Goal: Task Accomplishment & Management: Use online tool/utility

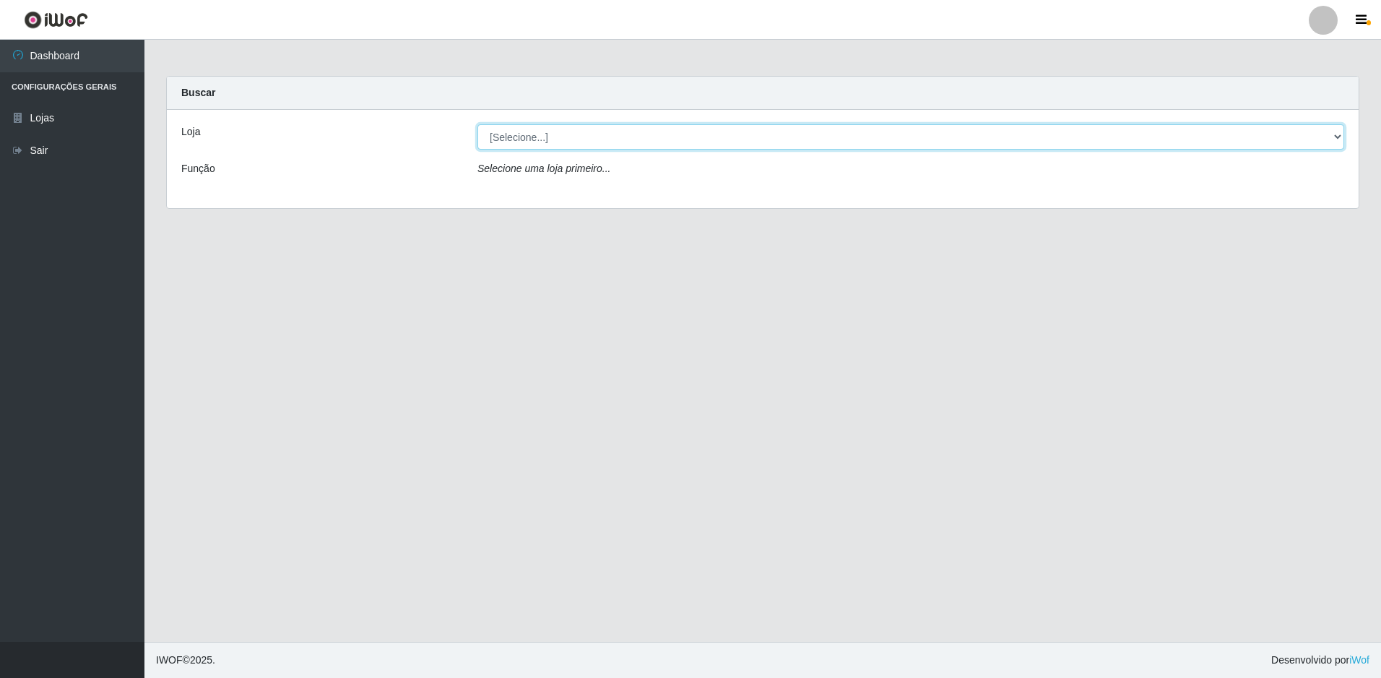
click at [639, 137] on select "[Selecione...] Extrabom - Loja 51 Gaivotas" at bounding box center [910, 136] width 867 height 25
select select "469"
click at [477, 124] on select "[Selecione...] Extrabom - Loja 51 Gaivotas" at bounding box center [910, 136] width 867 height 25
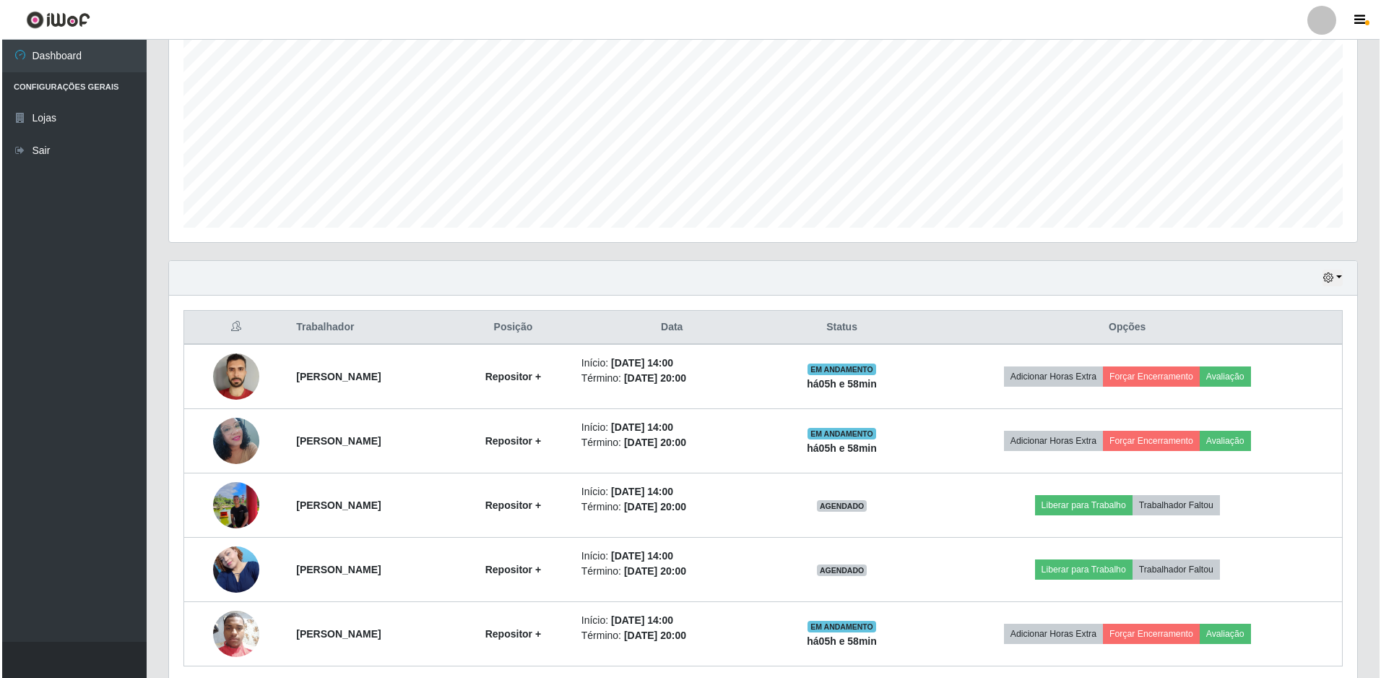
scroll to position [346, 0]
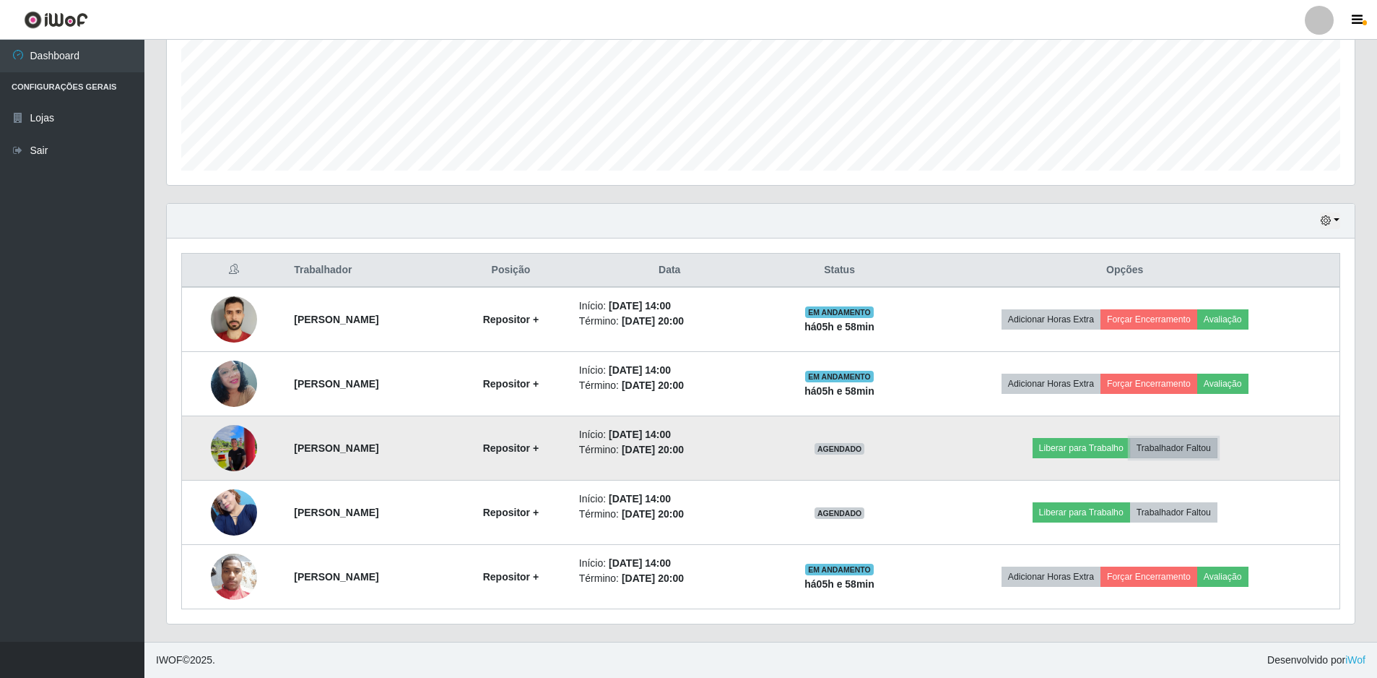
click at [1187, 445] on button "Trabalhador Faltou" at bounding box center [1173, 448] width 87 height 20
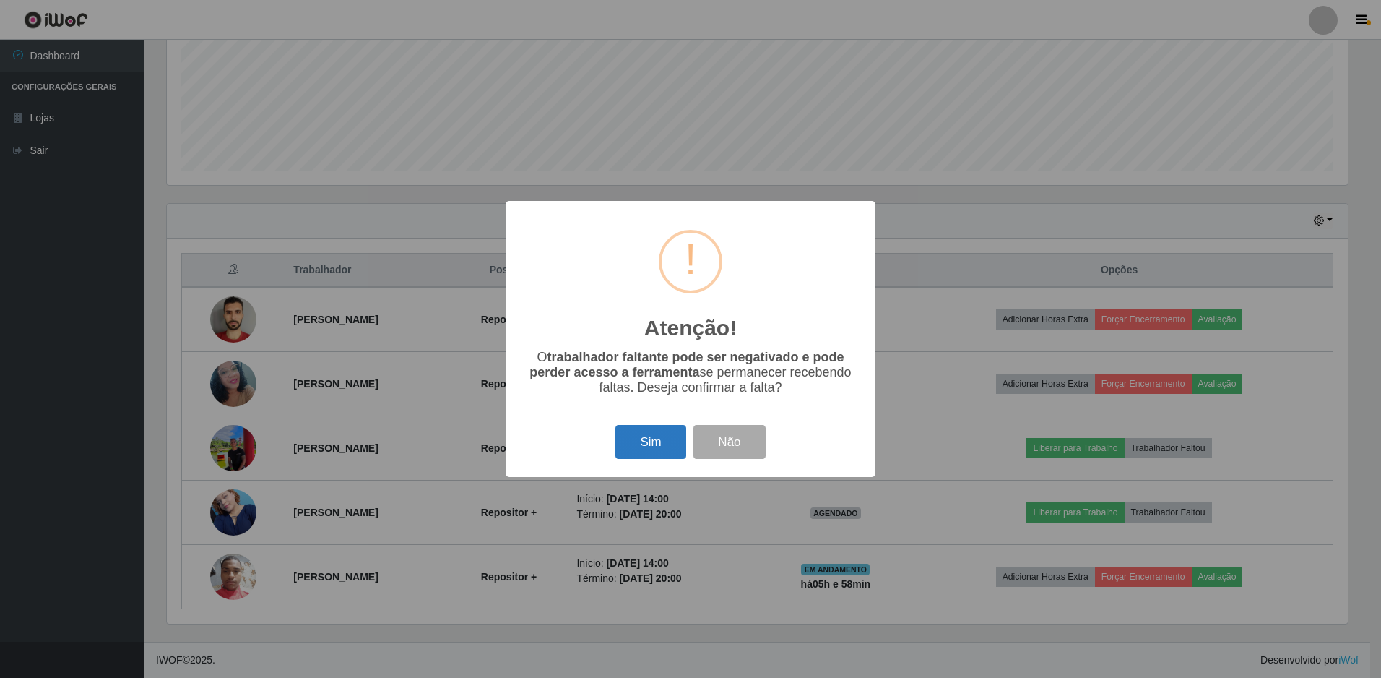
click at [658, 436] on button "Sim" at bounding box center [650, 442] width 70 height 34
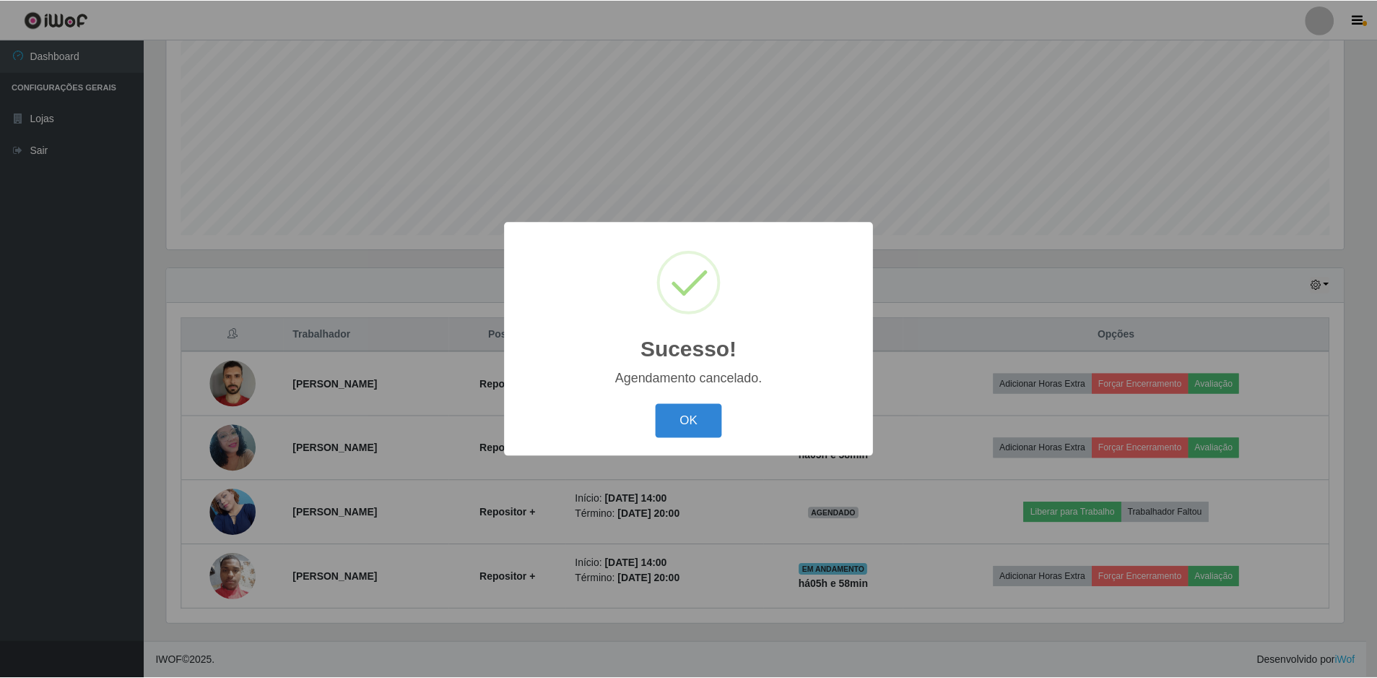
scroll to position [282, 0]
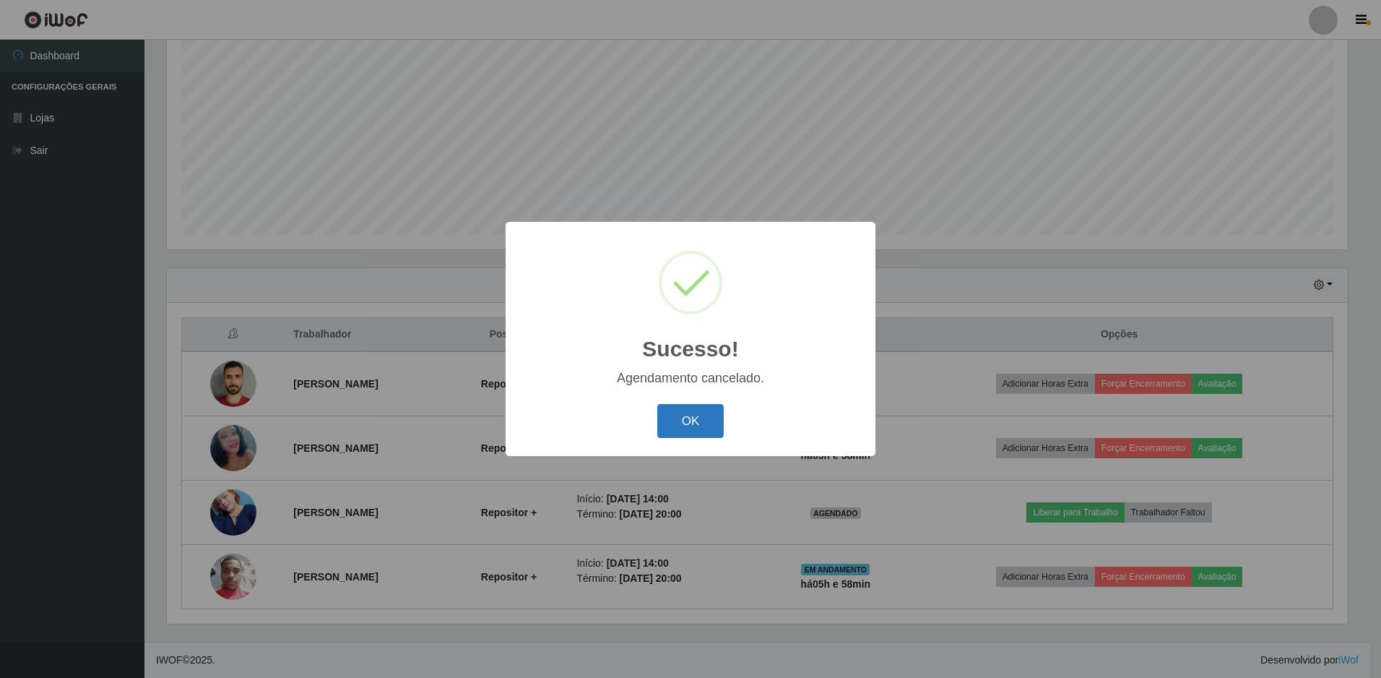
click at [681, 424] on button "OK" at bounding box center [690, 421] width 67 height 34
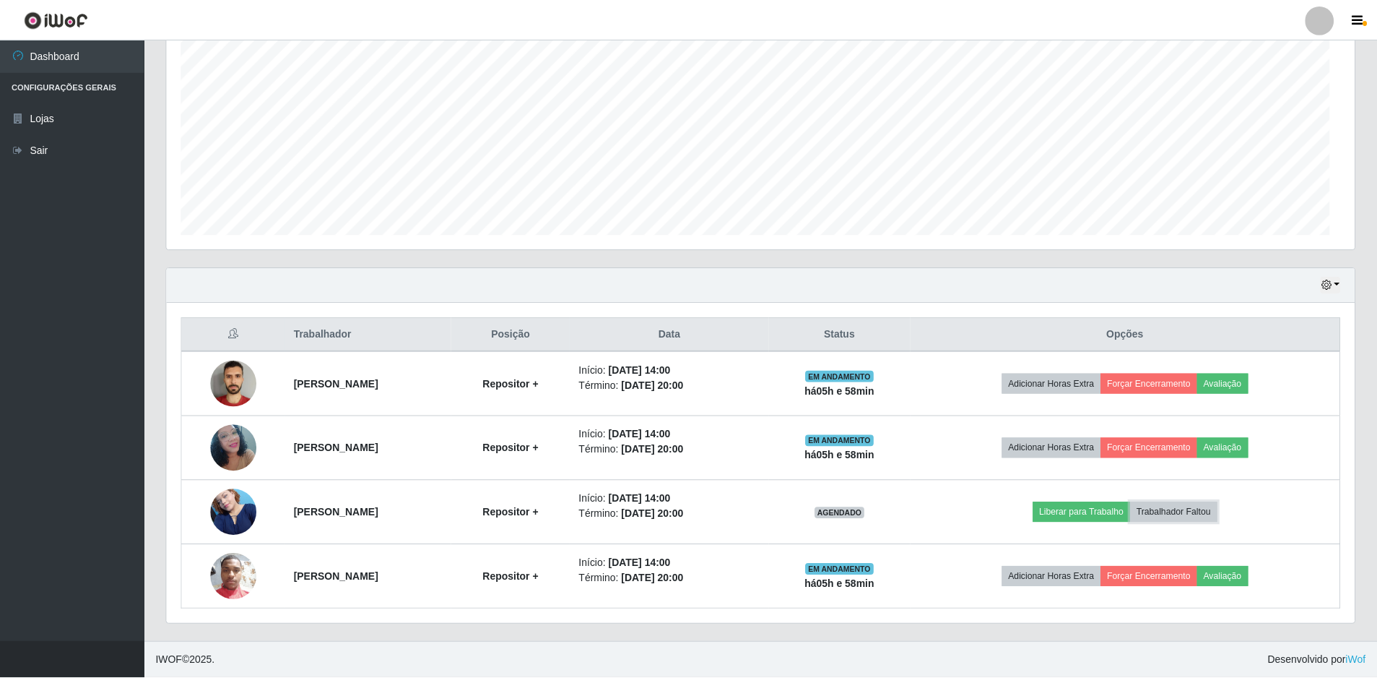
scroll to position [300, 1188]
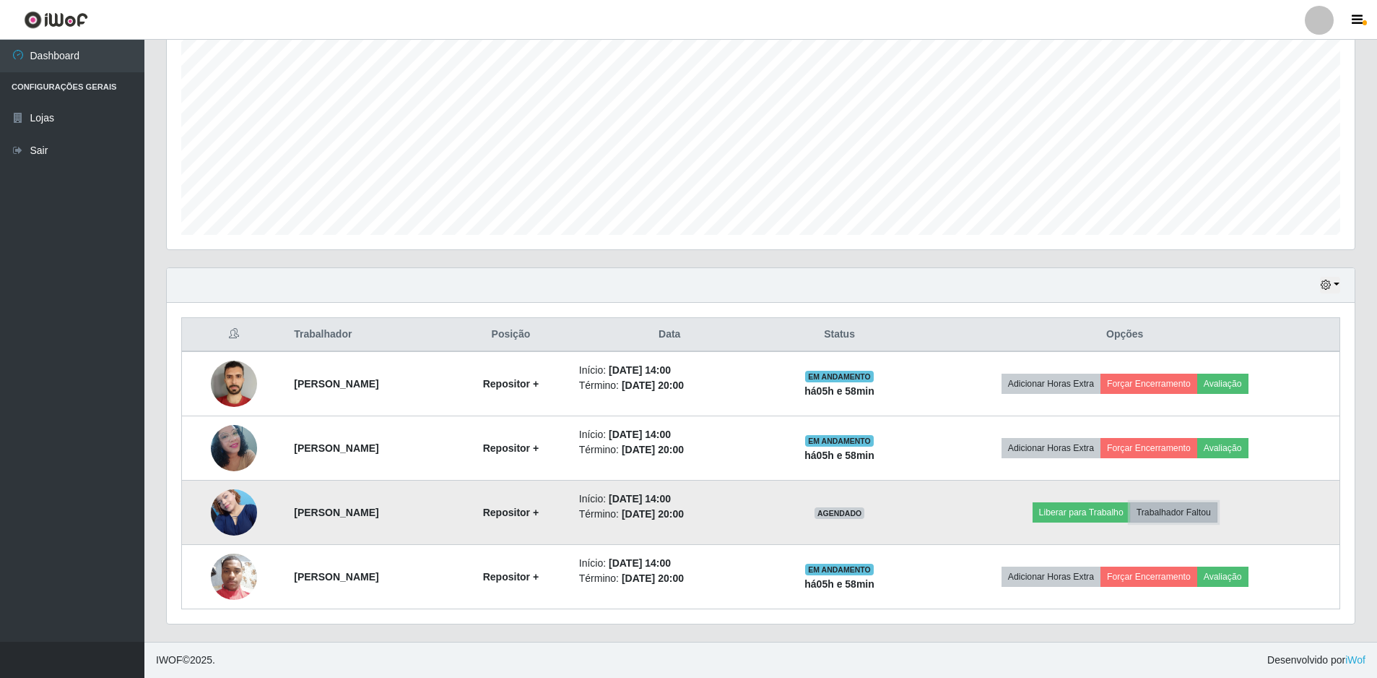
click at [1199, 512] on button "Trabalhador Faltou" at bounding box center [1173, 512] width 87 height 20
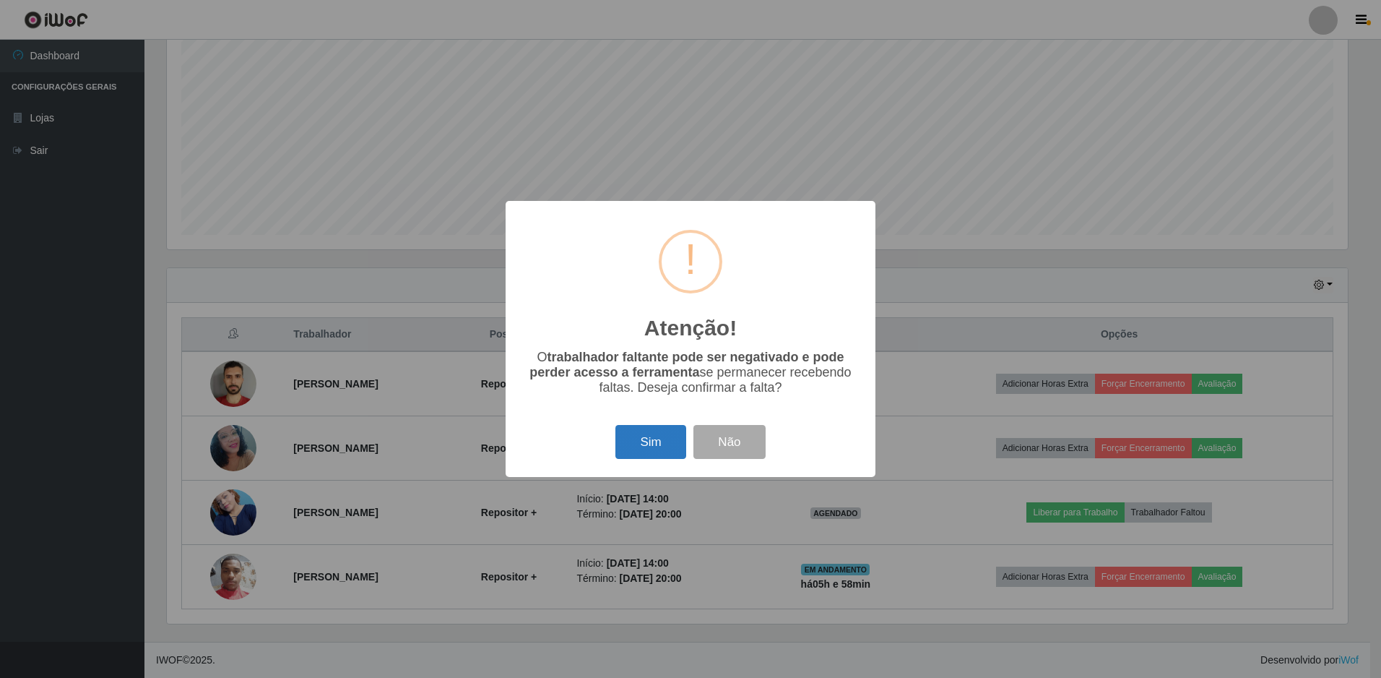
click at [652, 439] on button "Sim" at bounding box center [650, 442] width 70 height 34
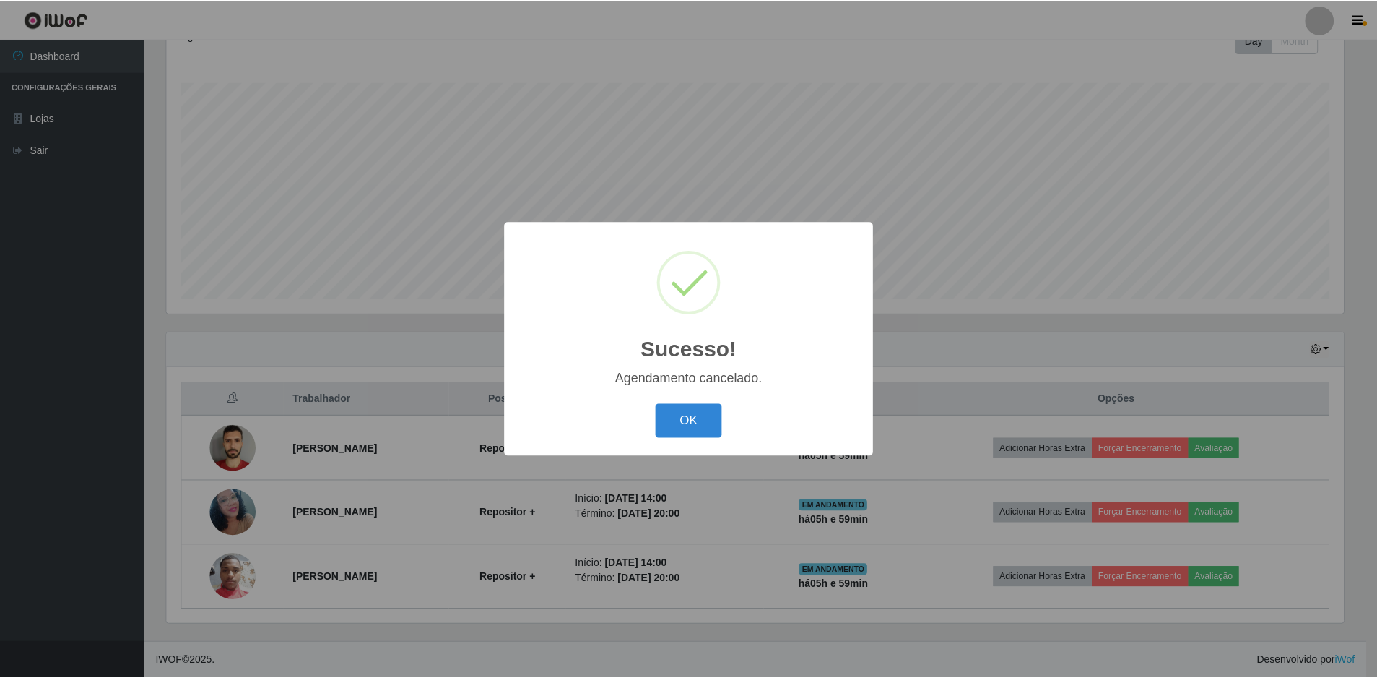
scroll to position [217, 0]
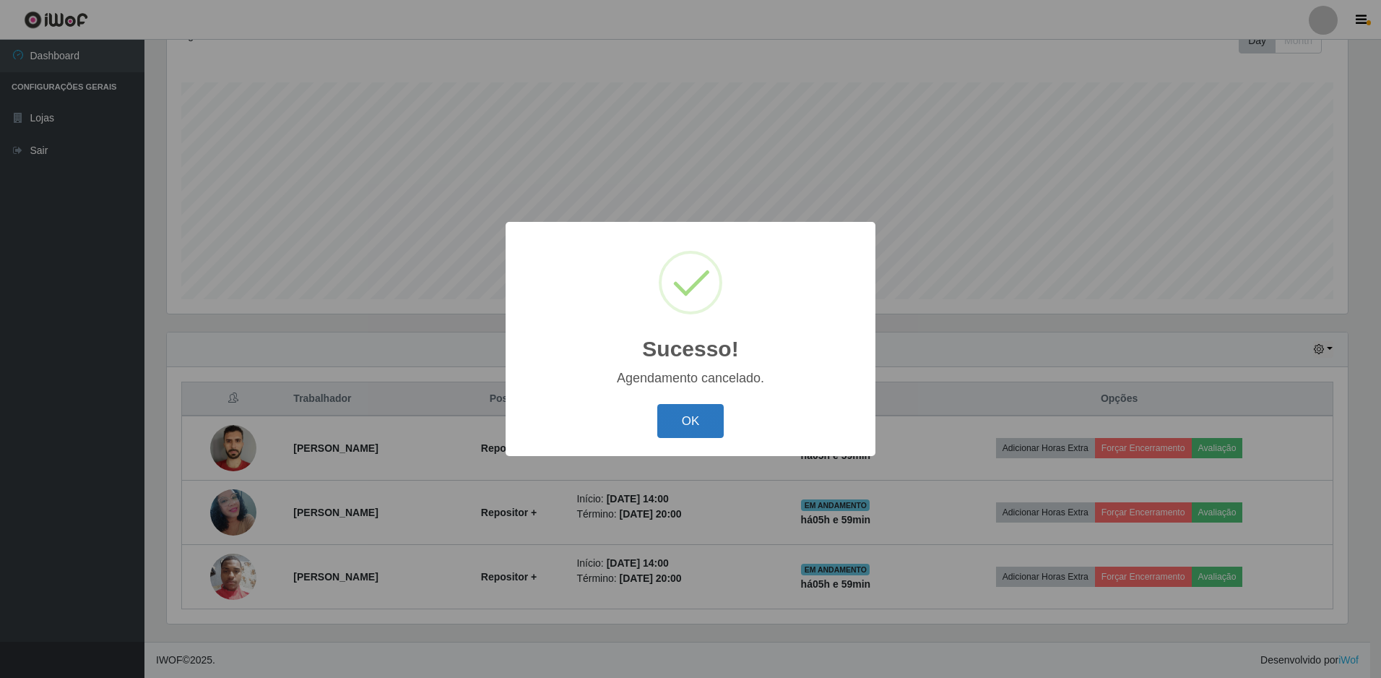
click at [675, 418] on button "OK" at bounding box center [690, 421] width 67 height 34
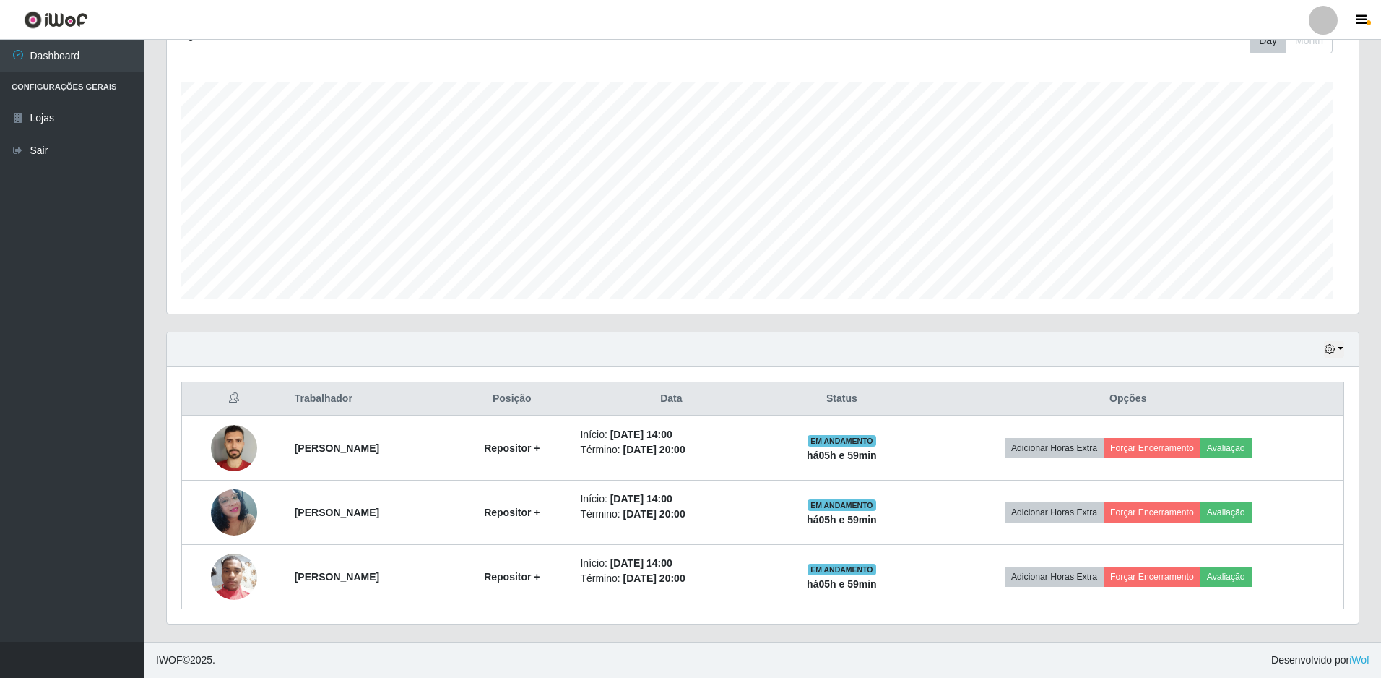
scroll to position [300, 1188]
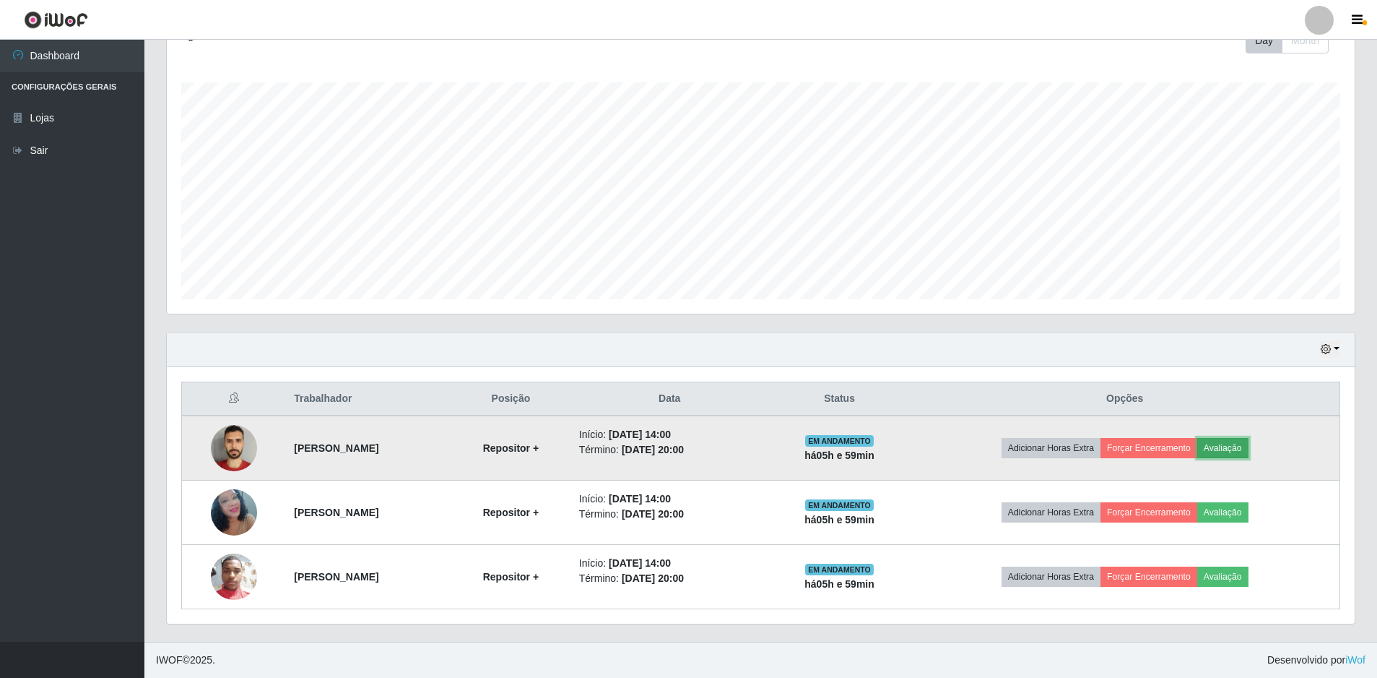
click at [1247, 452] on button "Avaliação" at bounding box center [1223, 448] width 51 height 20
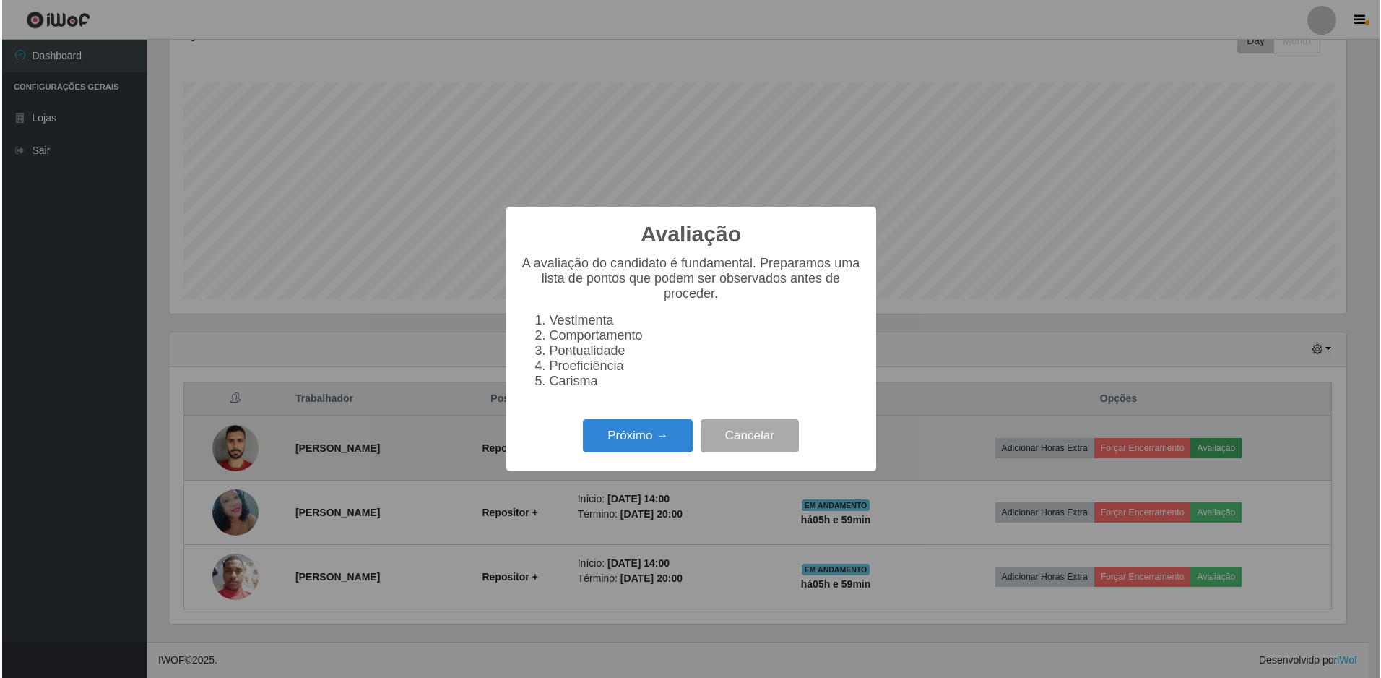
scroll to position [300, 1181]
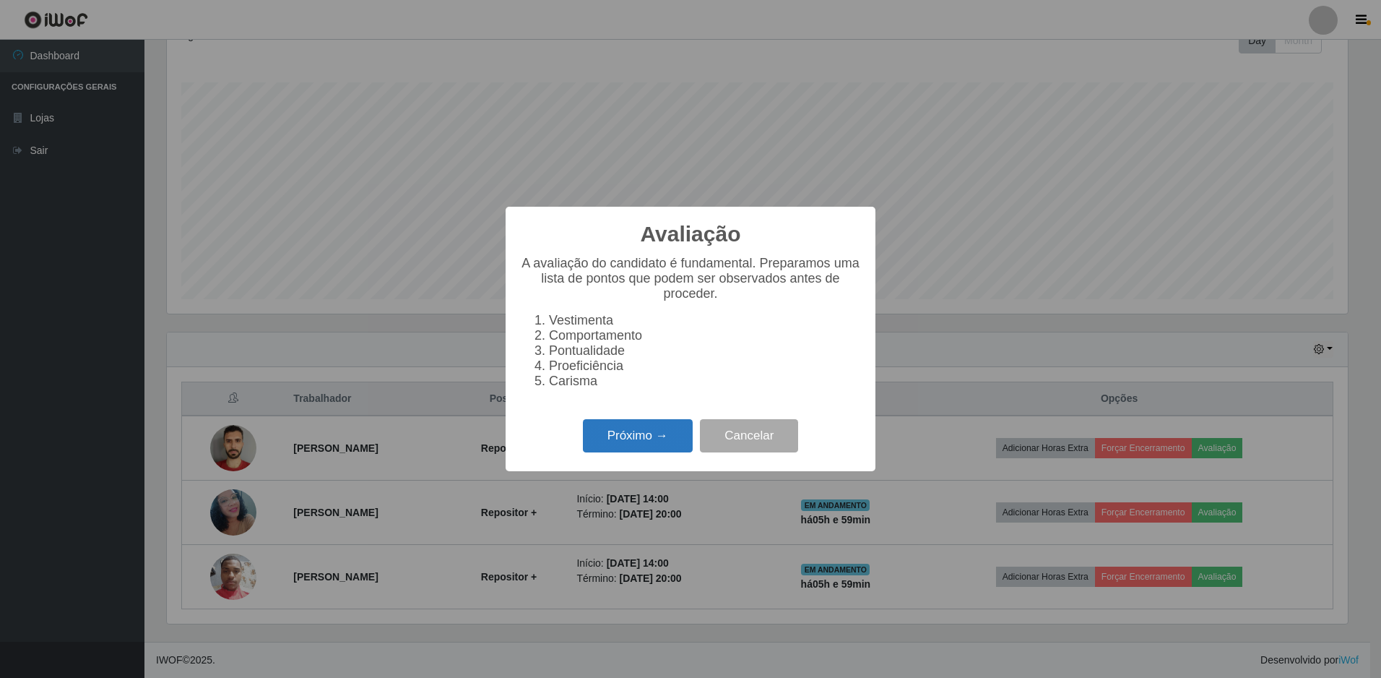
click at [609, 440] on button "Próximo →" at bounding box center [638, 436] width 110 height 34
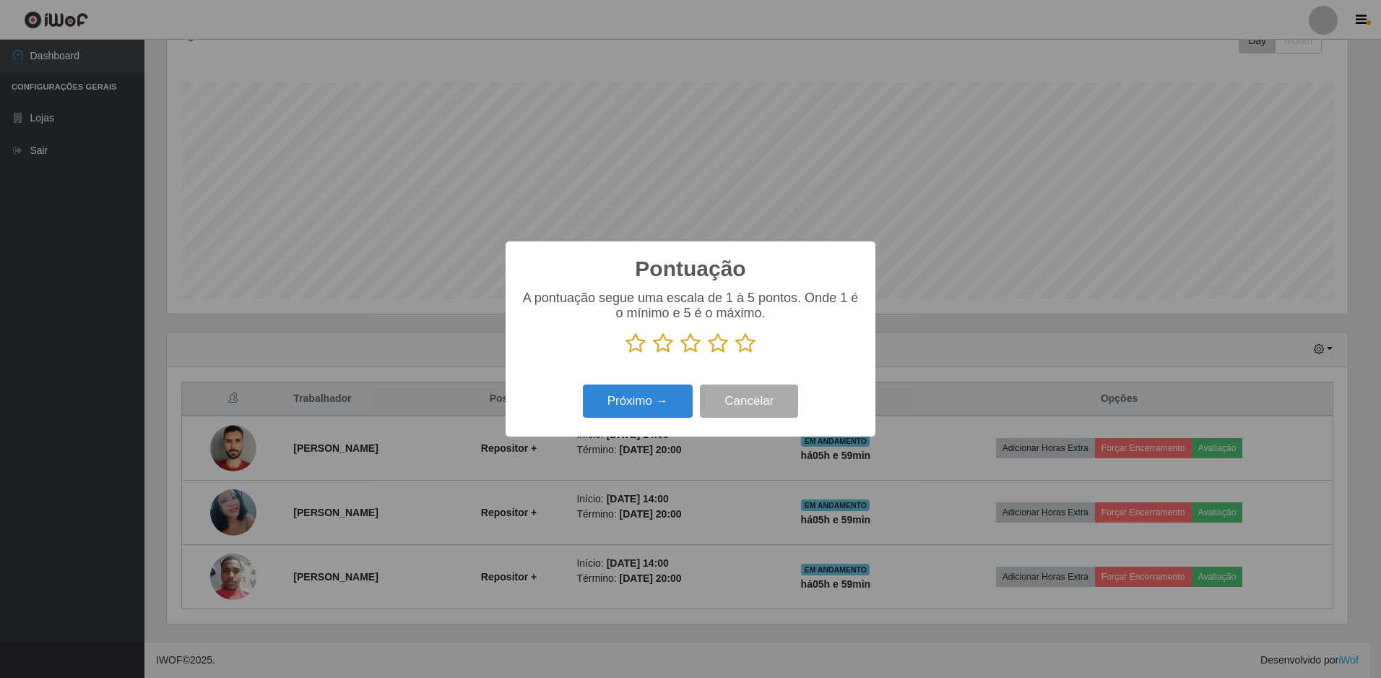
scroll to position [721988, 721107]
click at [743, 346] on icon at bounding box center [745, 343] width 20 height 22
click at [735, 354] on input "radio" at bounding box center [735, 354] width 0 height 0
click at [664, 401] on button "Próximo →" at bounding box center [638, 401] width 110 height 34
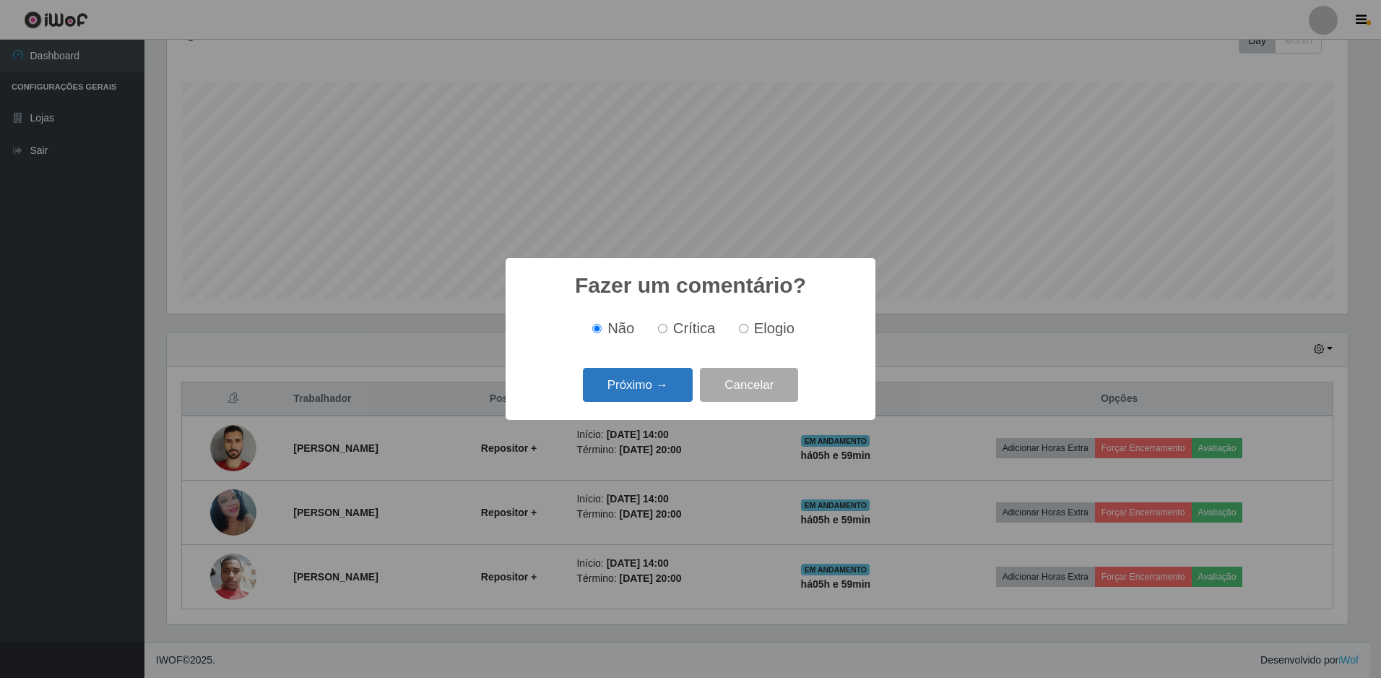
click at [665, 391] on button "Próximo →" at bounding box center [638, 385] width 110 height 34
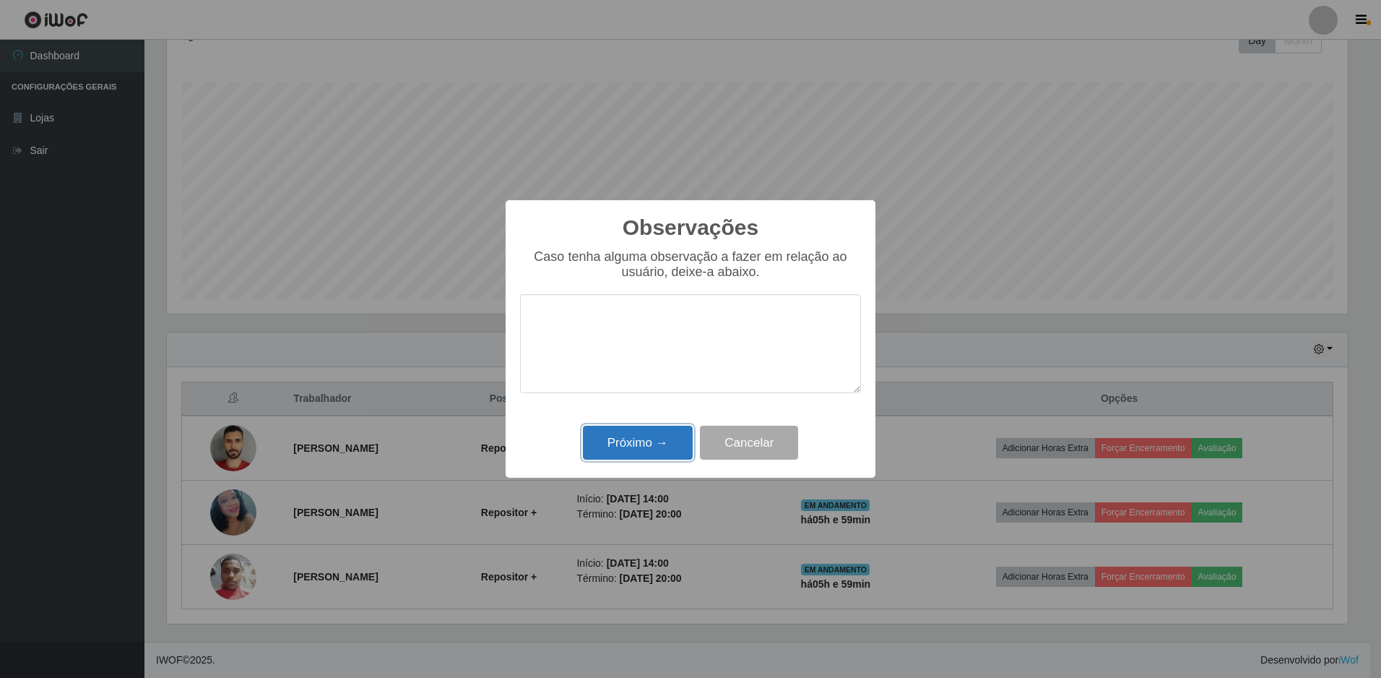
click at [653, 436] on button "Próximo →" at bounding box center [638, 442] width 110 height 34
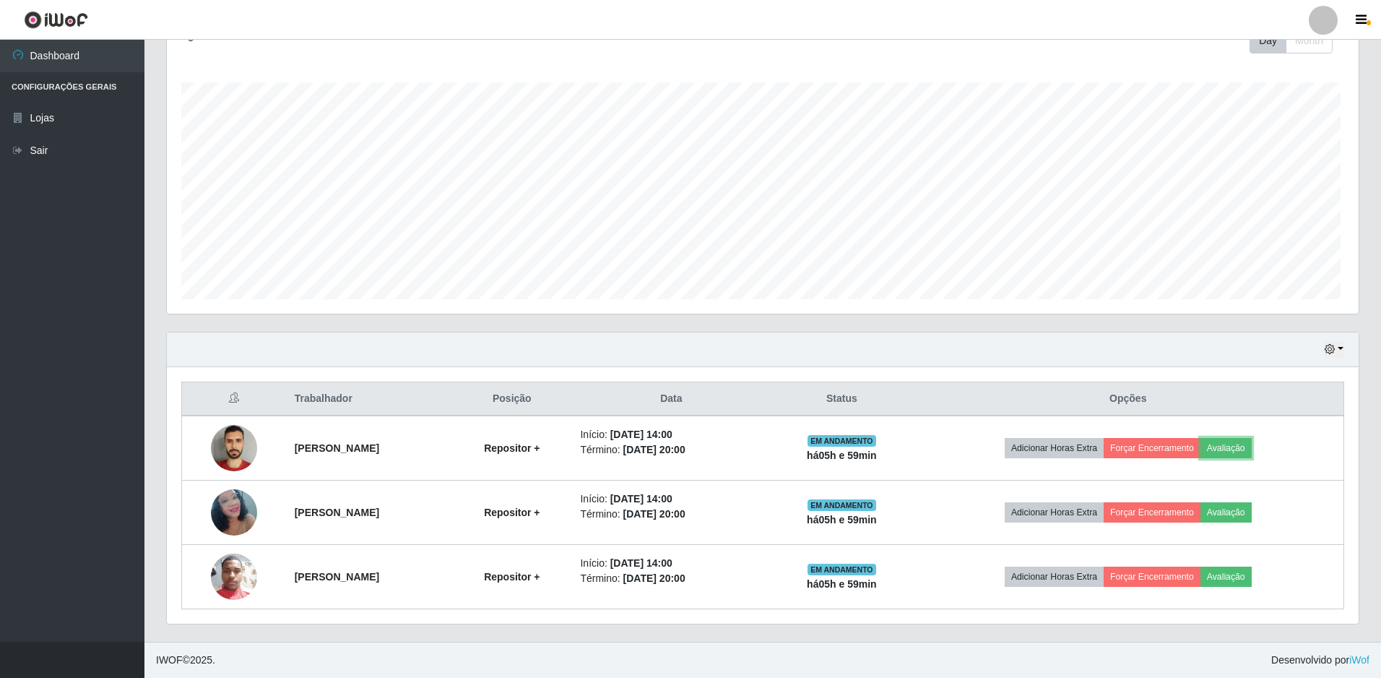
scroll to position [300, 1188]
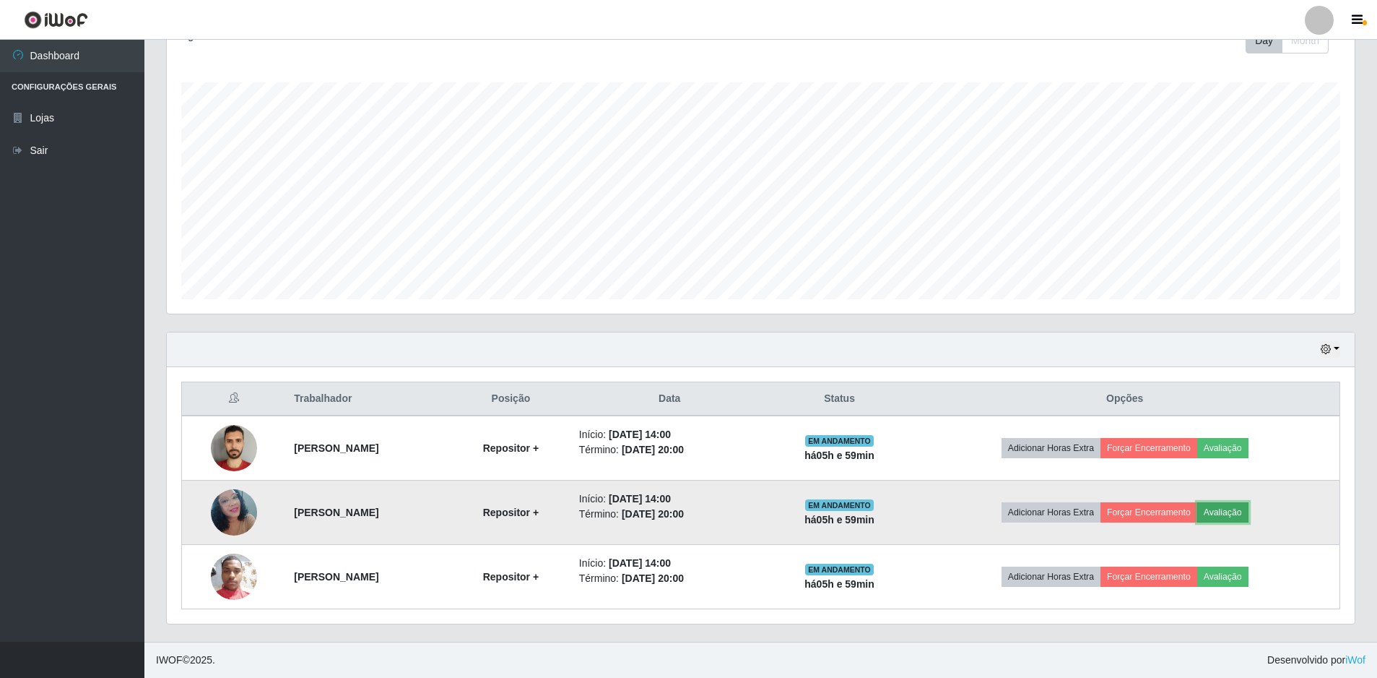
click at [1247, 512] on button "Avaliação" at bounding box center [1223, 512] width 51 height 20
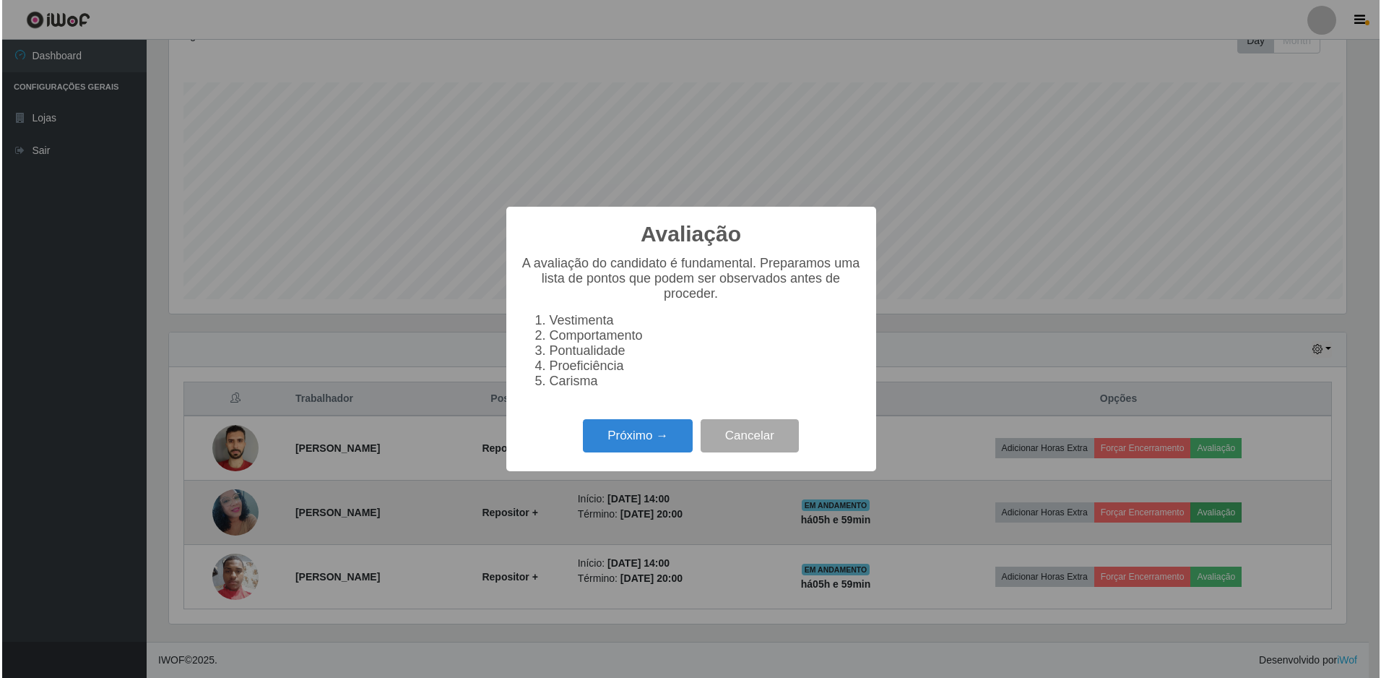
scroll to position [0, 0]
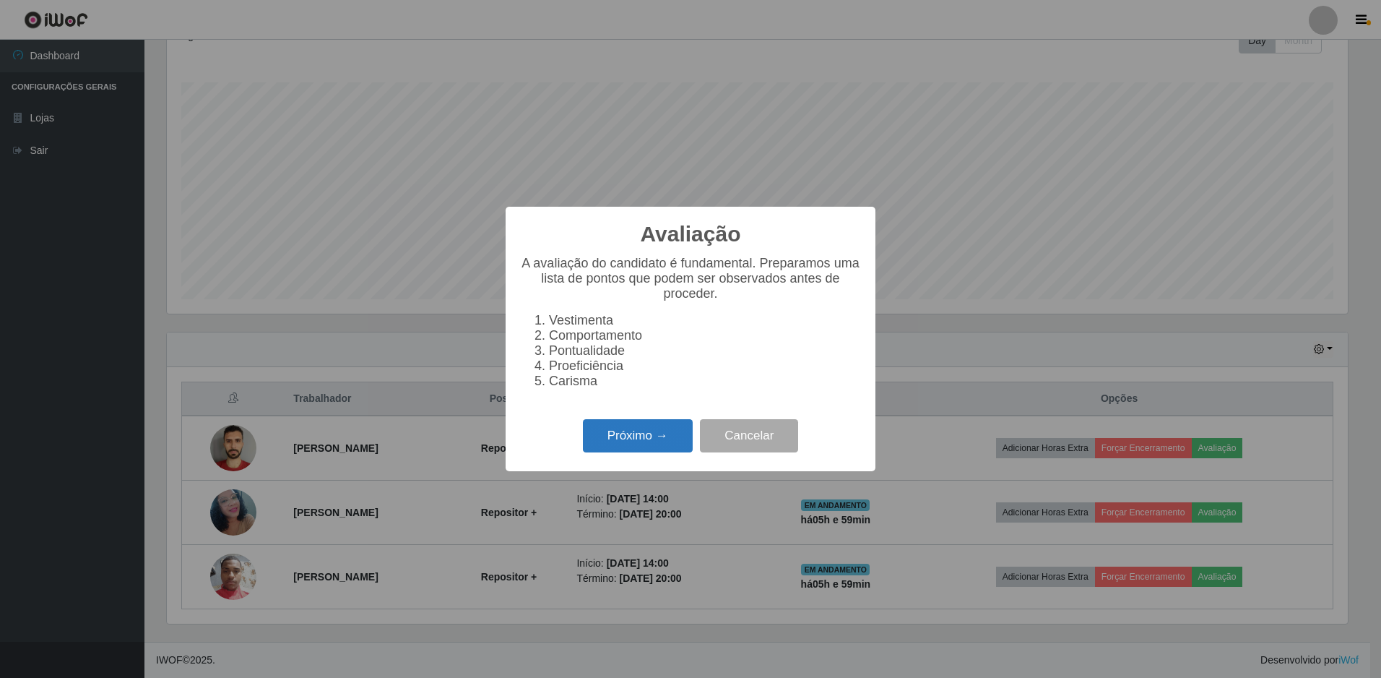
click at [656, 443] on button "Próximo →" at bounding box center [638, 436] width 110 height 34
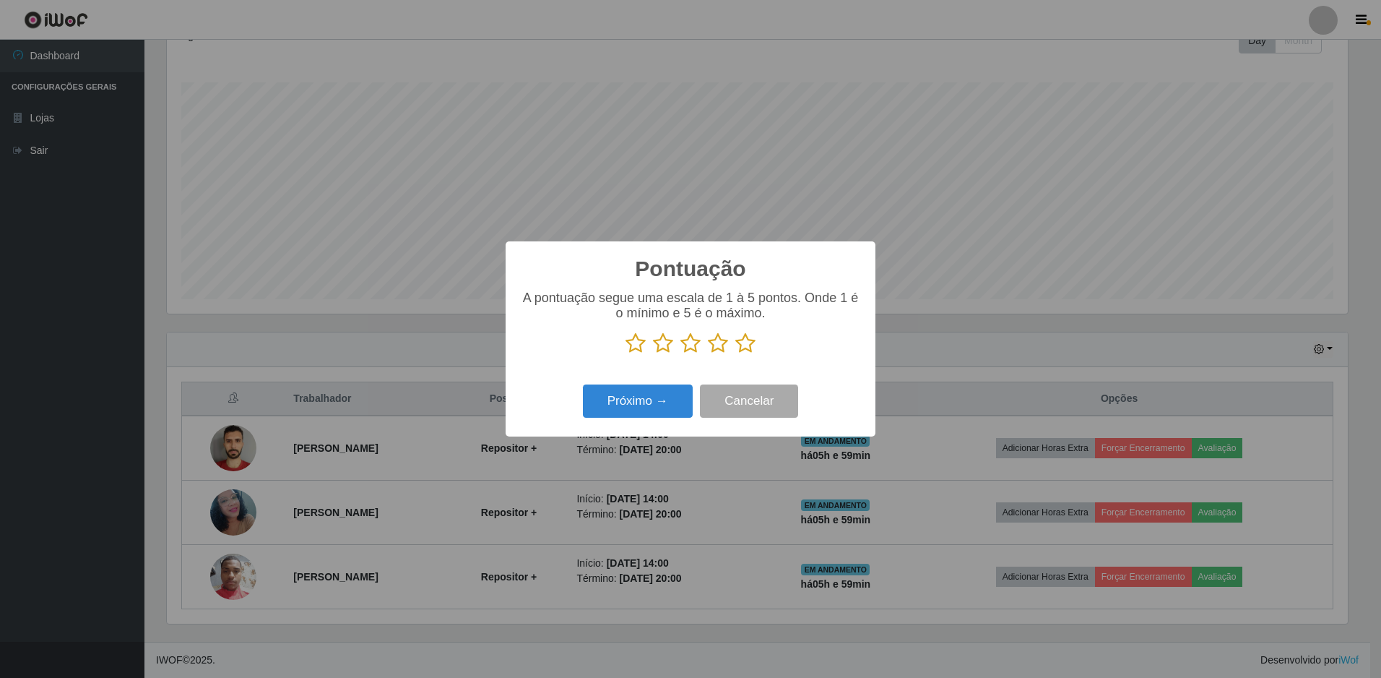
click at [746, 347] on icon at bounding box center [745, 343] width 20 height 22
click at [735, 354] on input "radio" at bounding box center [735, 354] width 0 height 0
click at [653, 402] on button "Próximo →" at bounding box center [638, 401] width 110 height 34
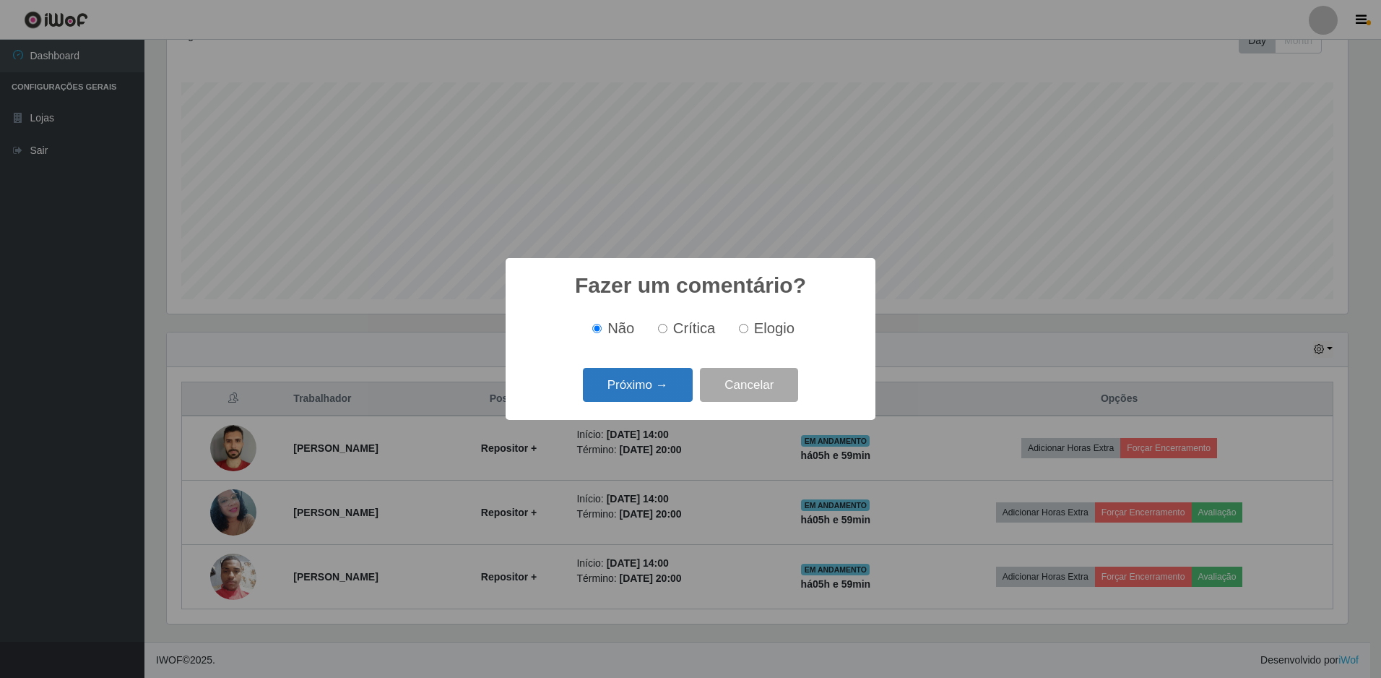
click at [662, 396] on button "Próximo →" at bounding box center [638, 385] width 110 height 34
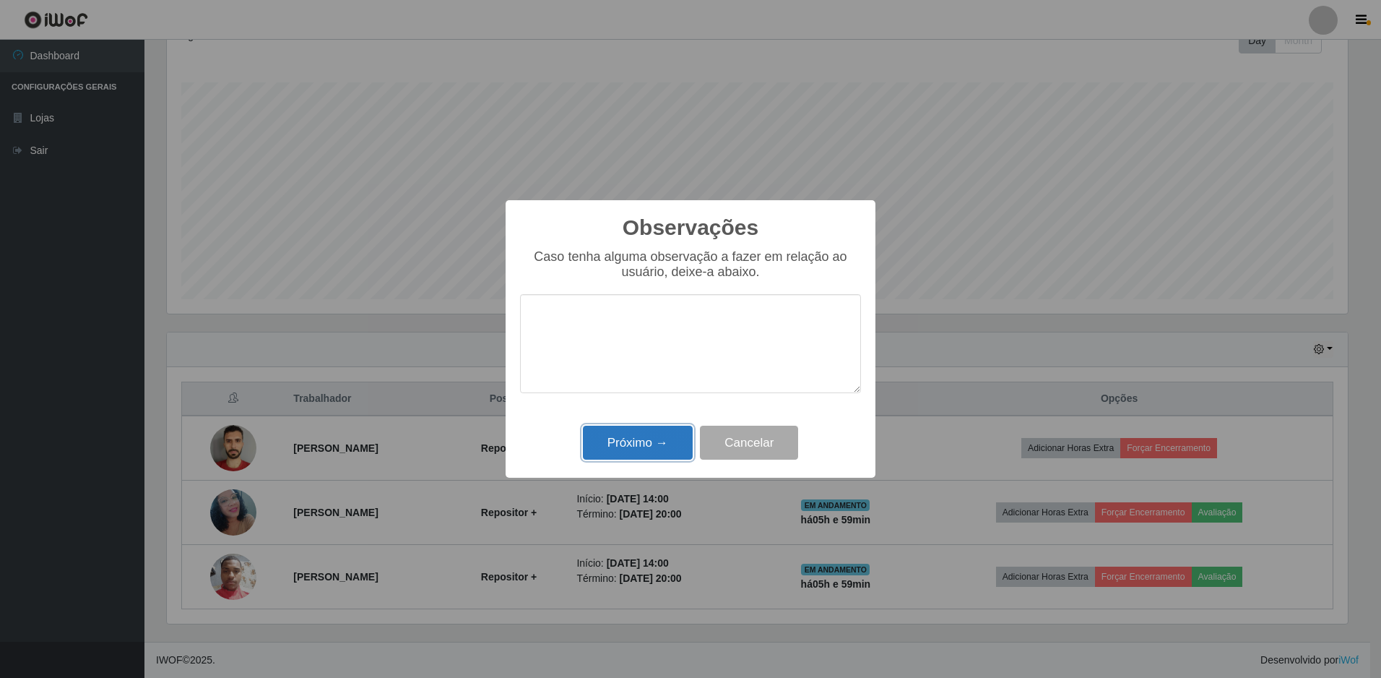
click at [649, 436] on button "Próximo →" at bounding box center [638, 442] width 110 height 34
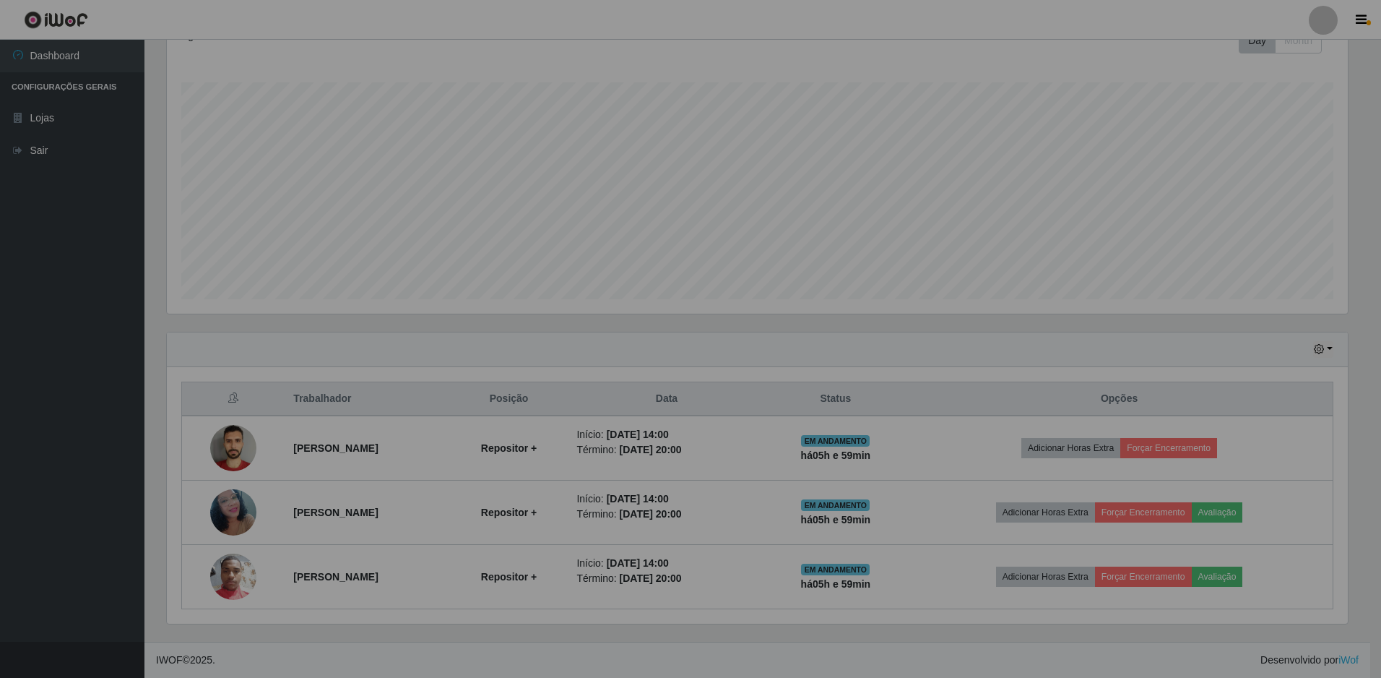
click at [649, 436] on div "Observações × Caso tenha alguma observação a fazer em relação ao usuário, deixe…" at bounding box center [690, 339] width 1381 height 678
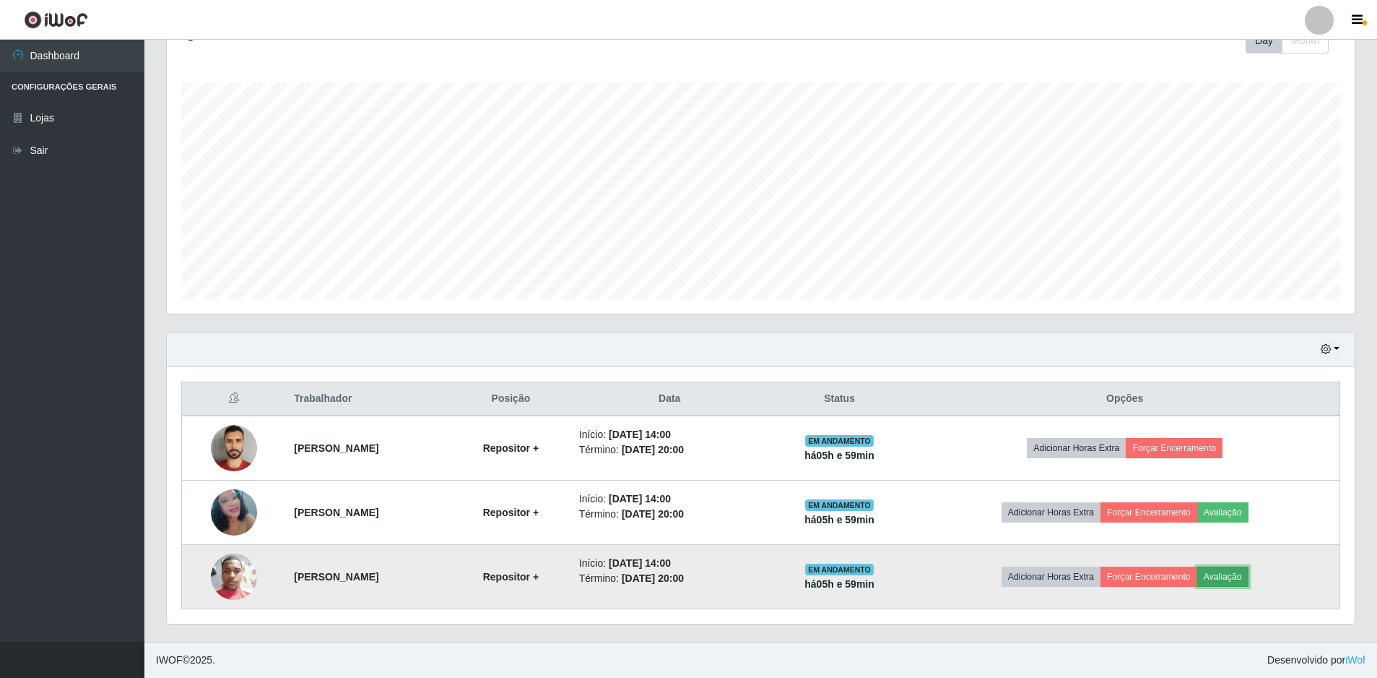
click at [1249, 574] on button "Avaliação" at bounding box center [1223, 576] width 51 height 20
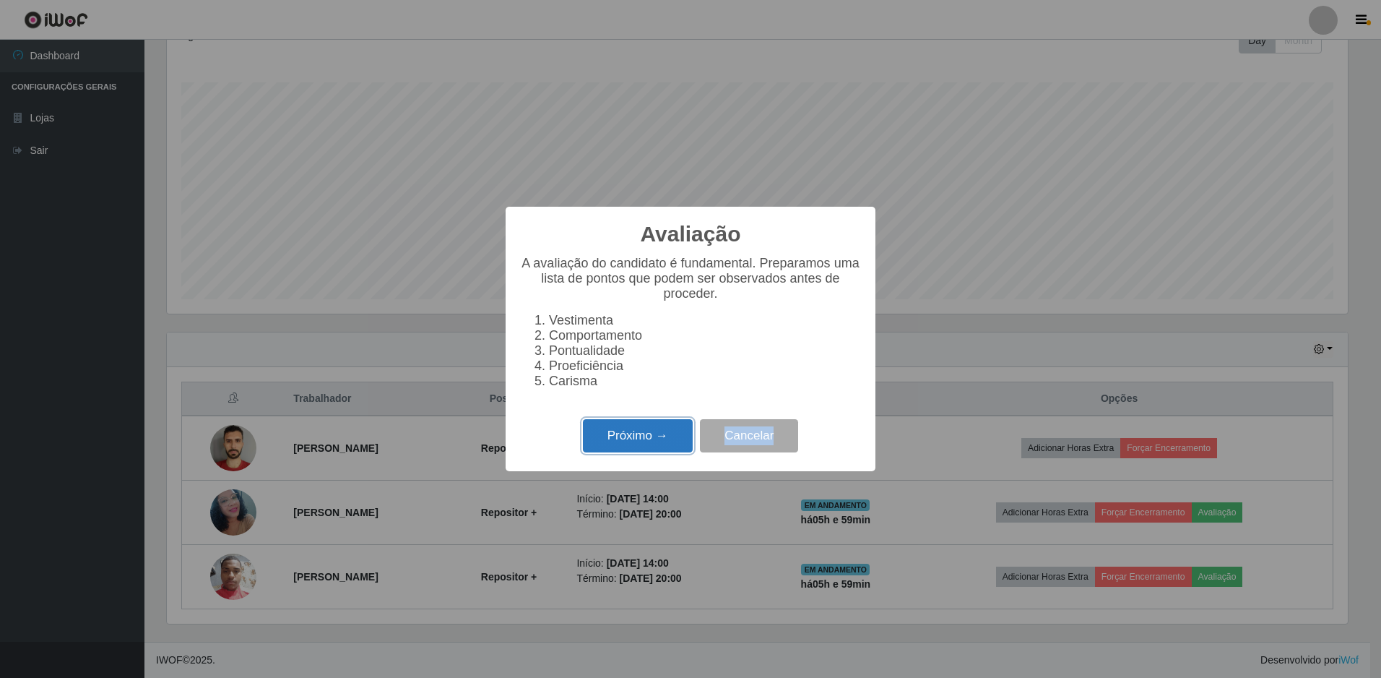
click at [654, 439] on button "Próximo →" at bounding box center [638, 436] width 110 height 34
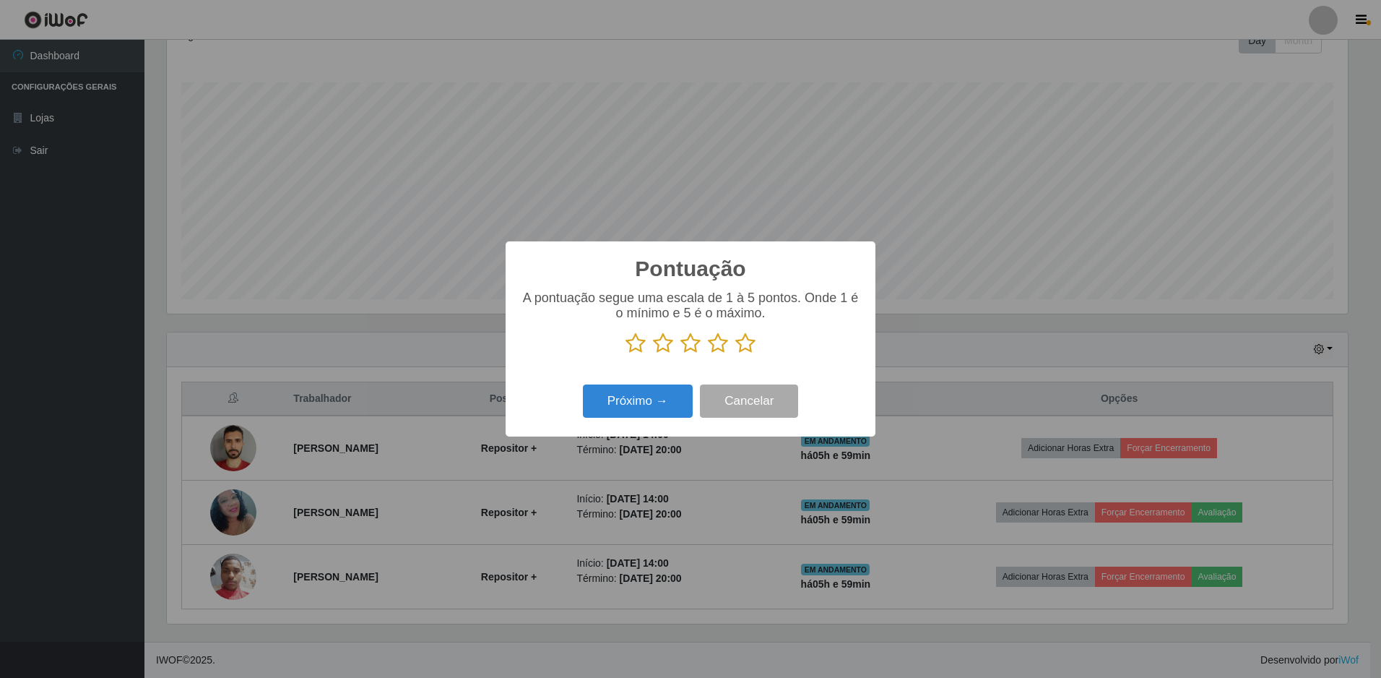
click at [741, 347] on icon at bounding box center [745, 343] width 20 height 22
click at [735, 354] on input "radio" at bounding box center [735, 354] width 0 height 0
click at [656, 395] on button "Próximo →" at bounding box center [638, 401] width 110 height 34
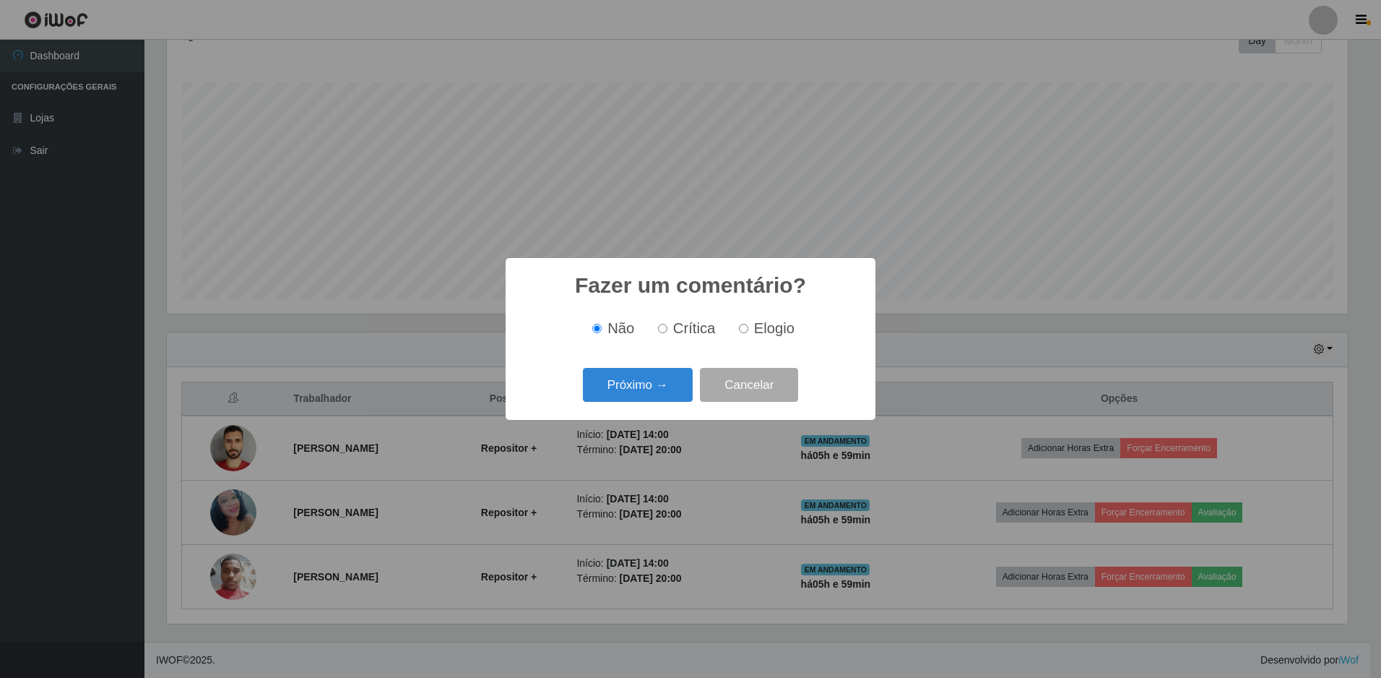
click at [656, 395] on button "Próximo →" at bounding box center [638, 385] width 110 height 34
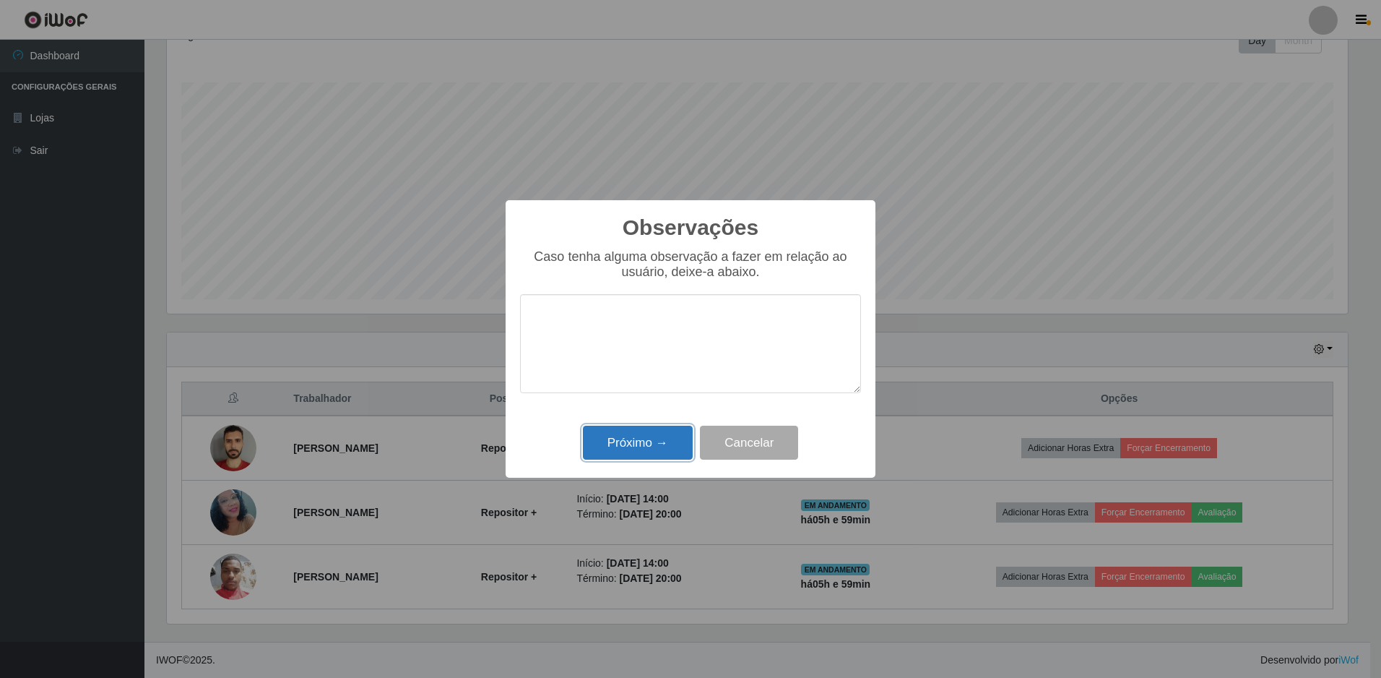
click at [631, 439] on button "Próximo →" at bounding box center [638, 442] width 110 height 34
click at [631, 439] on div "Observações × Caso tenha alguma observação a fazer em relação ao usuário, deixe…" at bounding box center [690, 339] width 1381 height 678
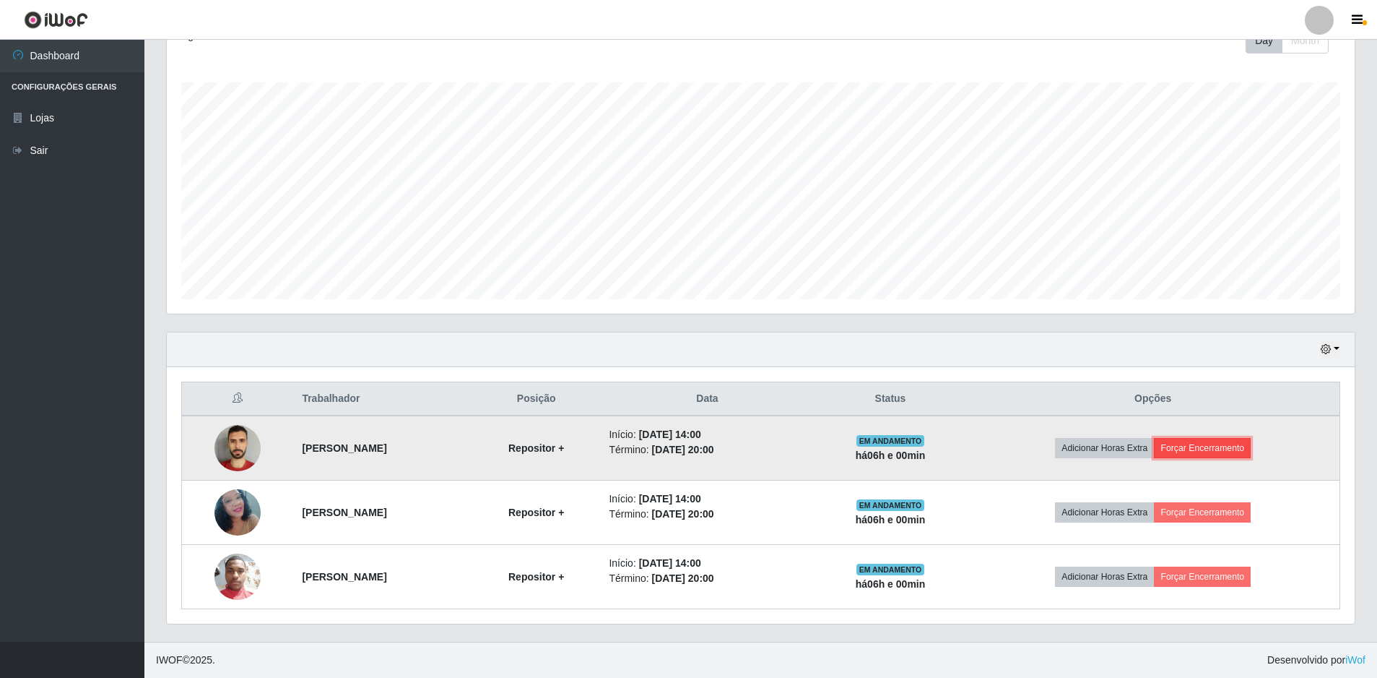
click at [1211, 451] on button "Forçar Encerramento" at bounding box center [1202, 448] width 97 height 20
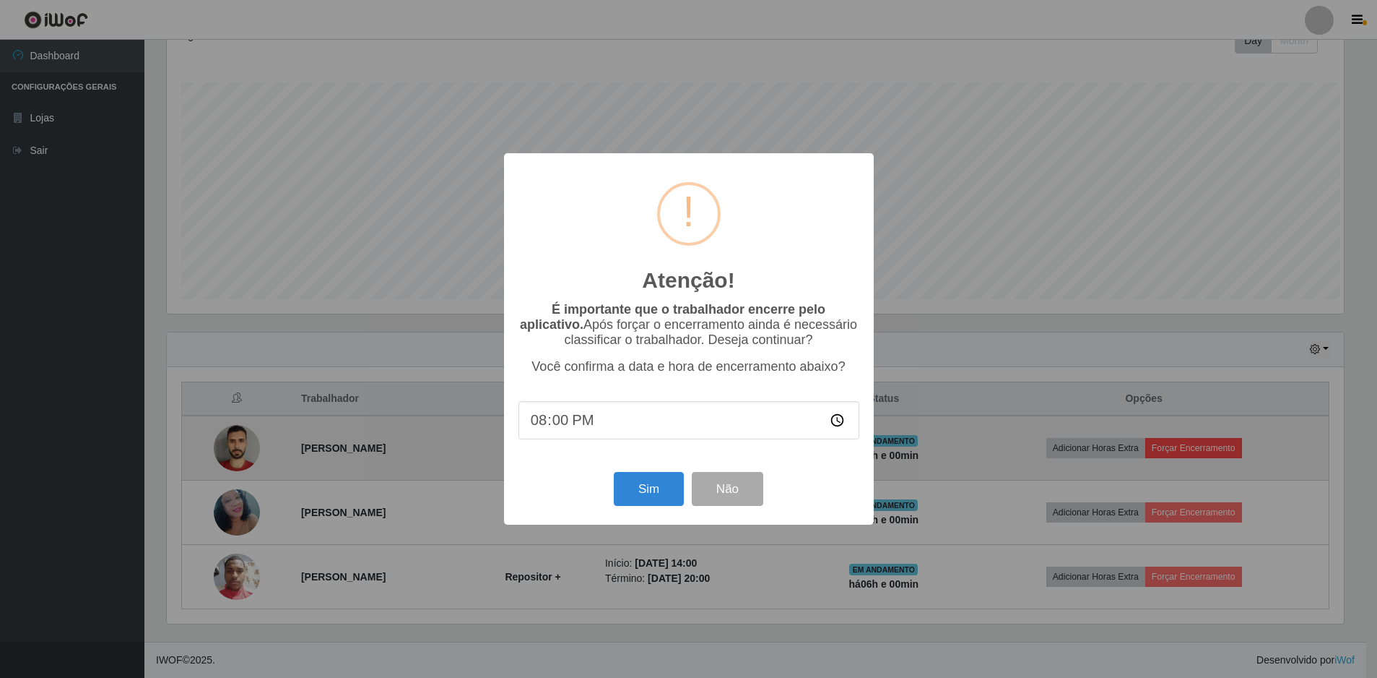
scroll to position [300, 1181]
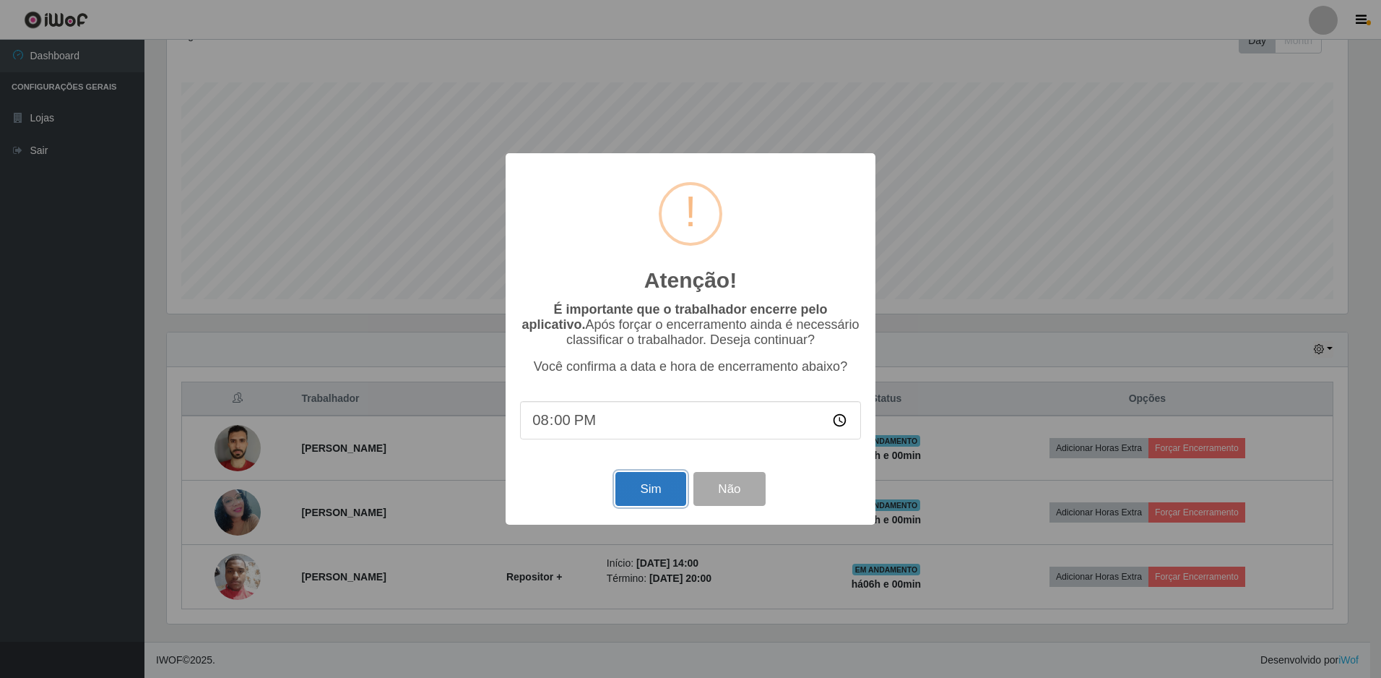
click at [651, 489] on button "Sim" at bounding box center [650, 489] width 70 height 34
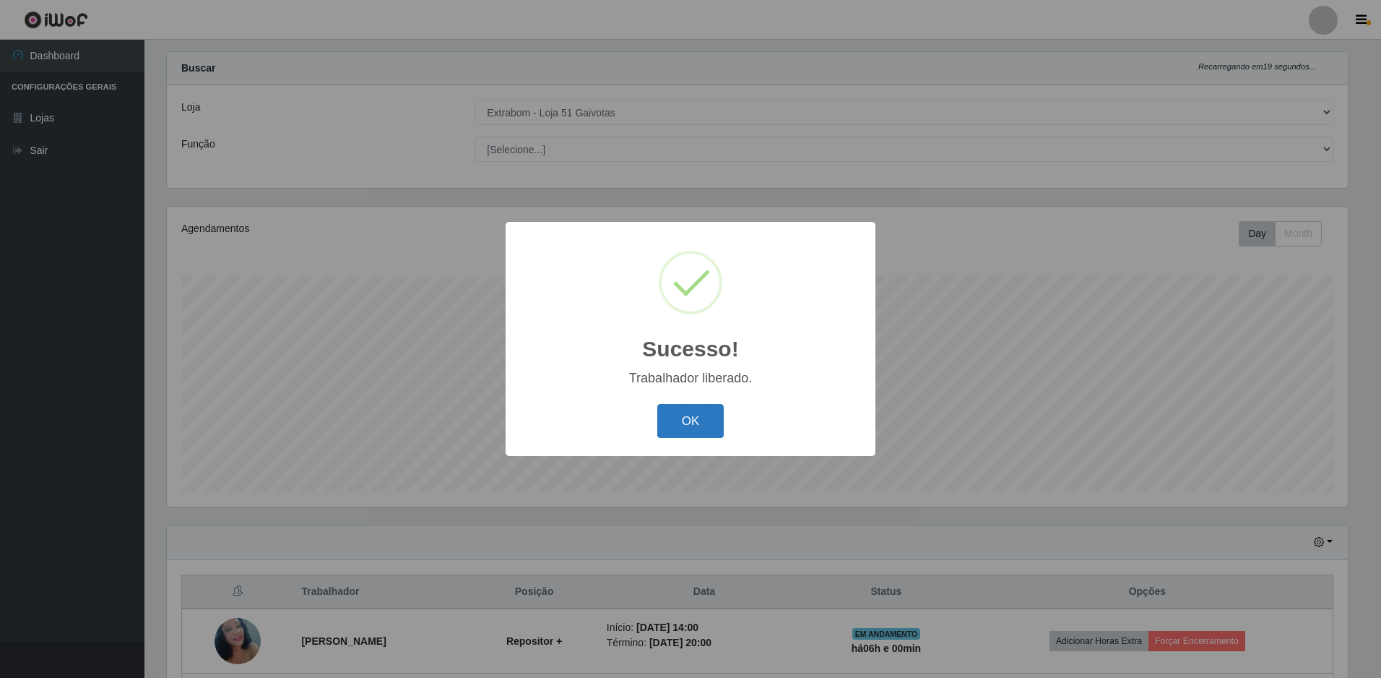
click at [685, 427] on button "OK" at bounding box center [690, 421] width 67 height 34
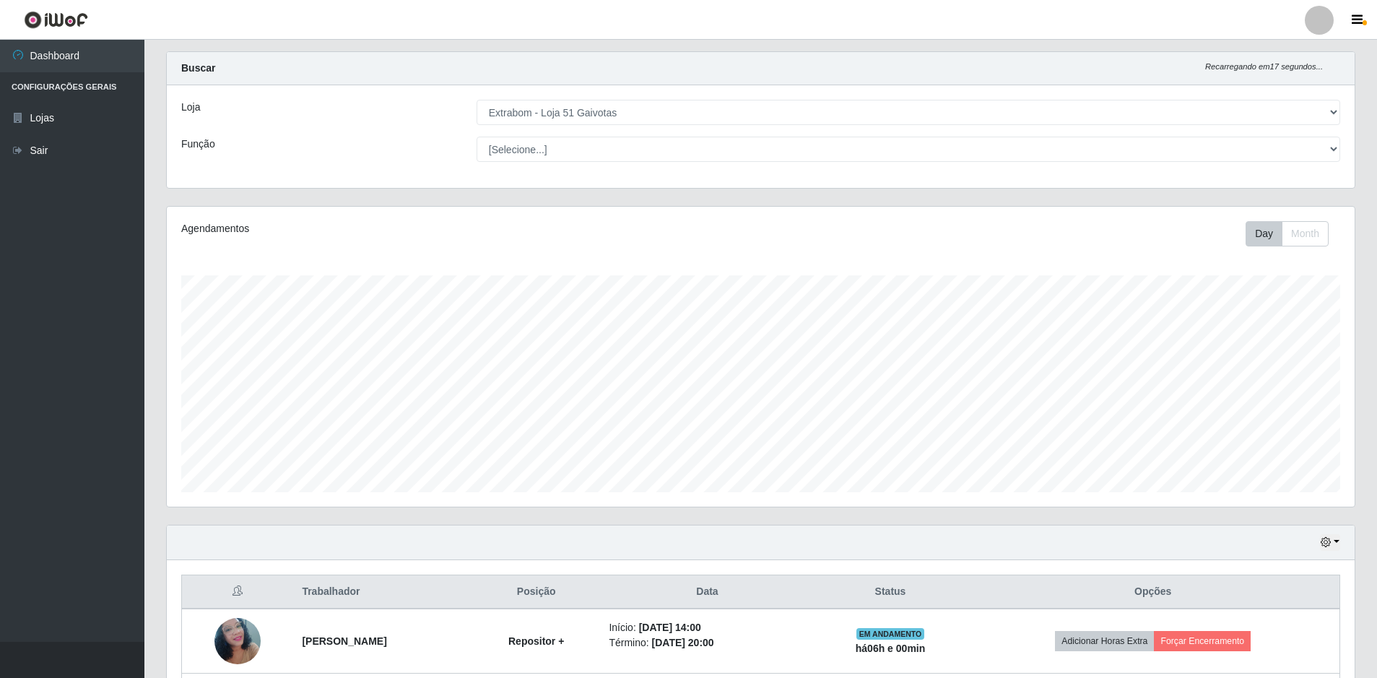
scroll to position [153, 0]
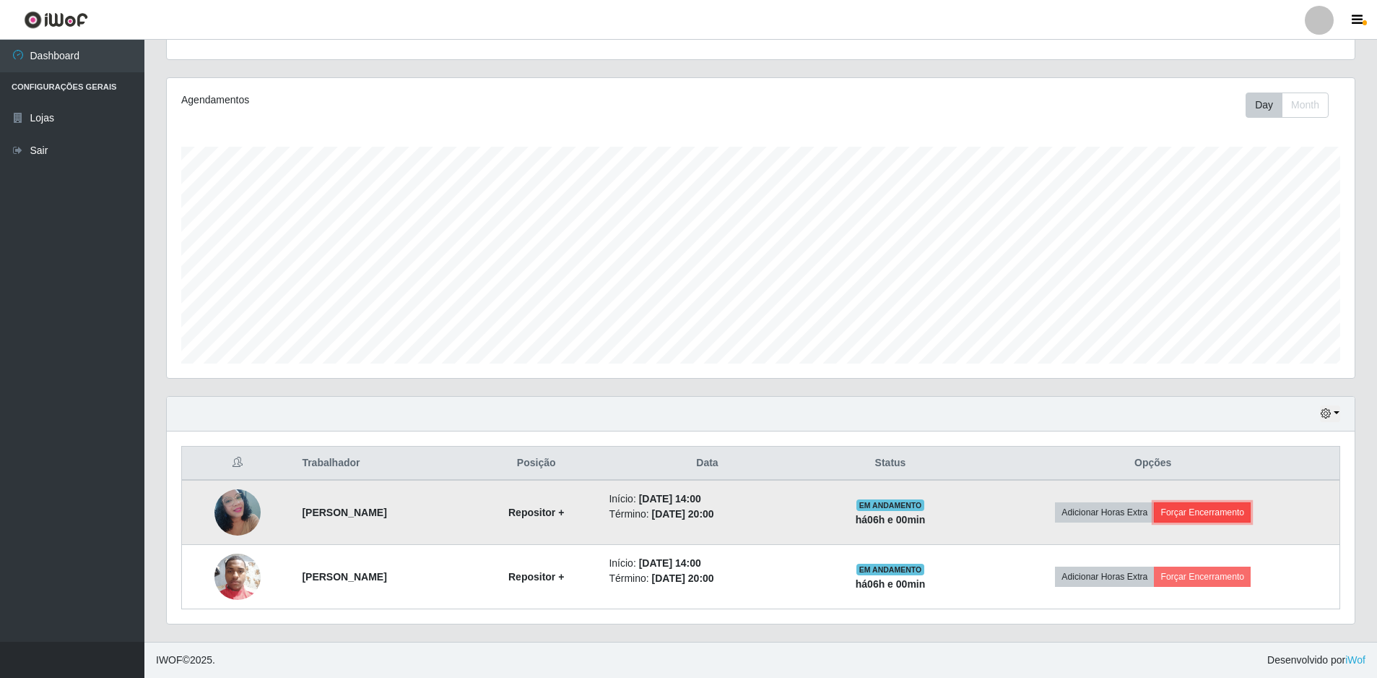
click at [1230, 515] on button "Forçar Encerramento" at bounding box center [1202, 512] width 97 height 20
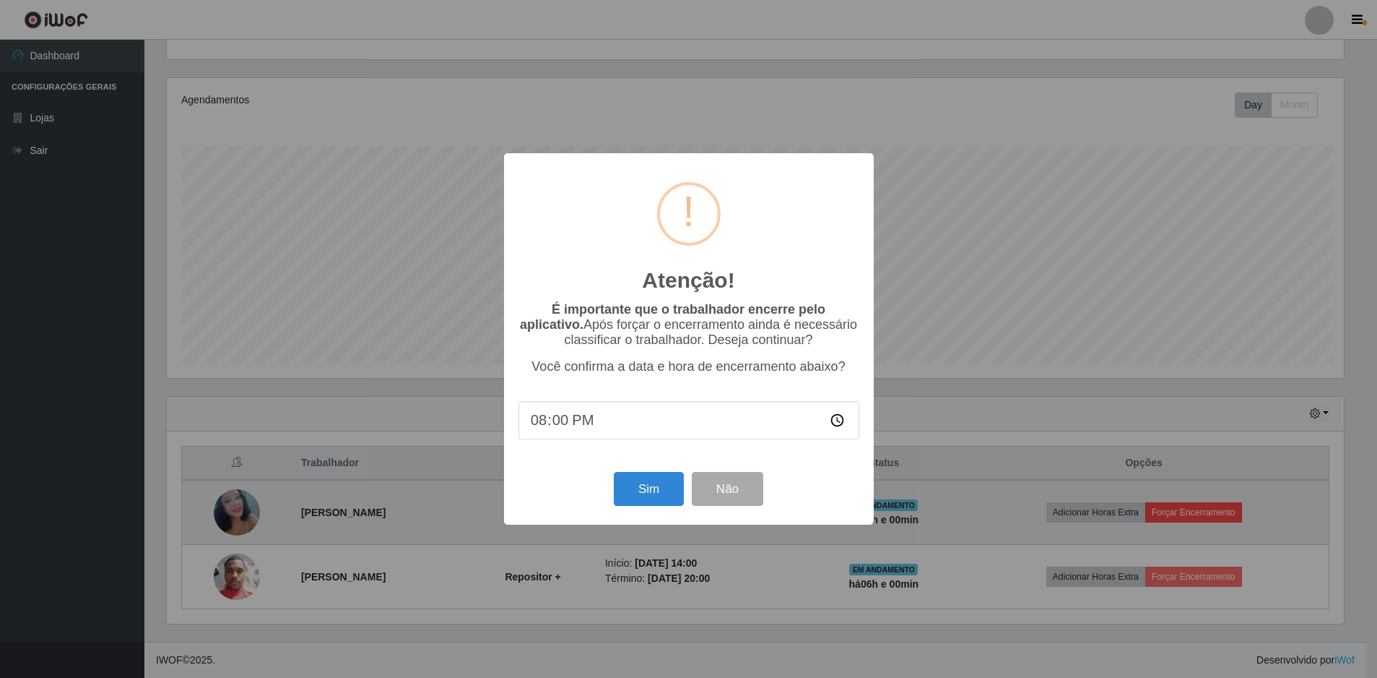
scroll to position [300, 1181]
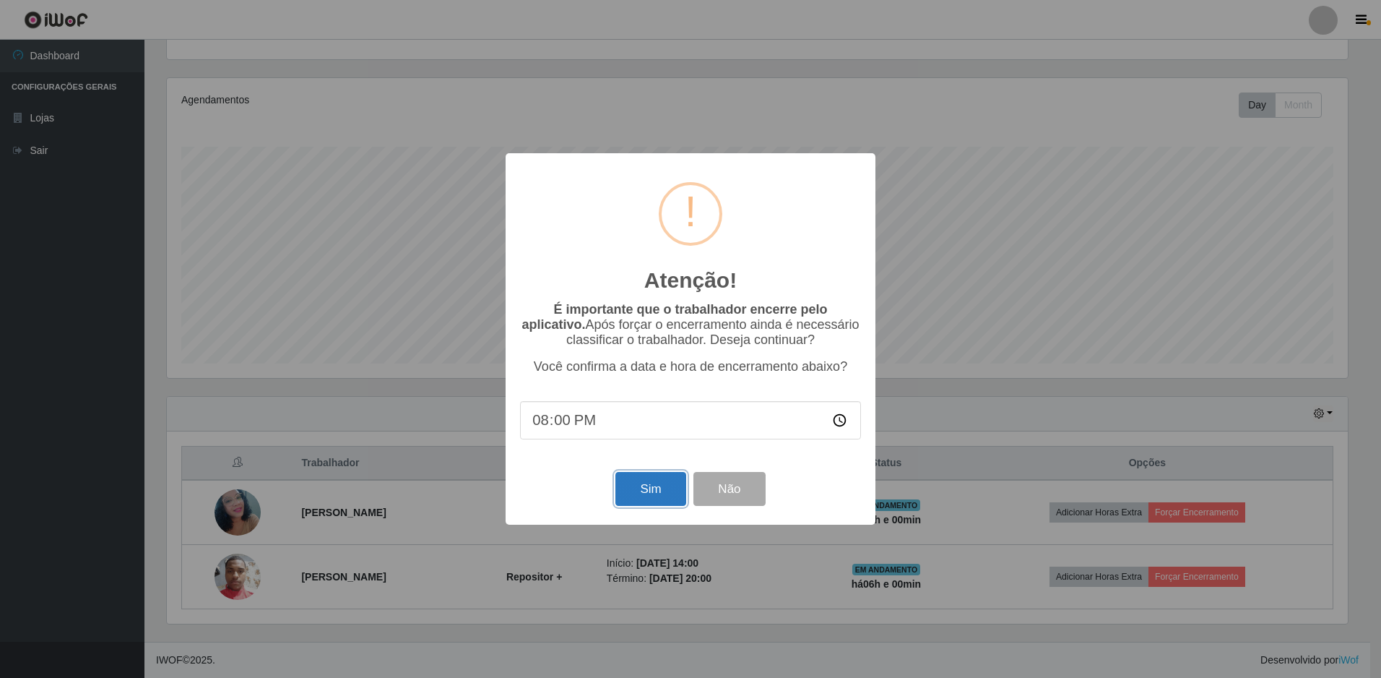
click at [647, 500] on button "Sim" at bounding box center [650, 489] width 70 height 34
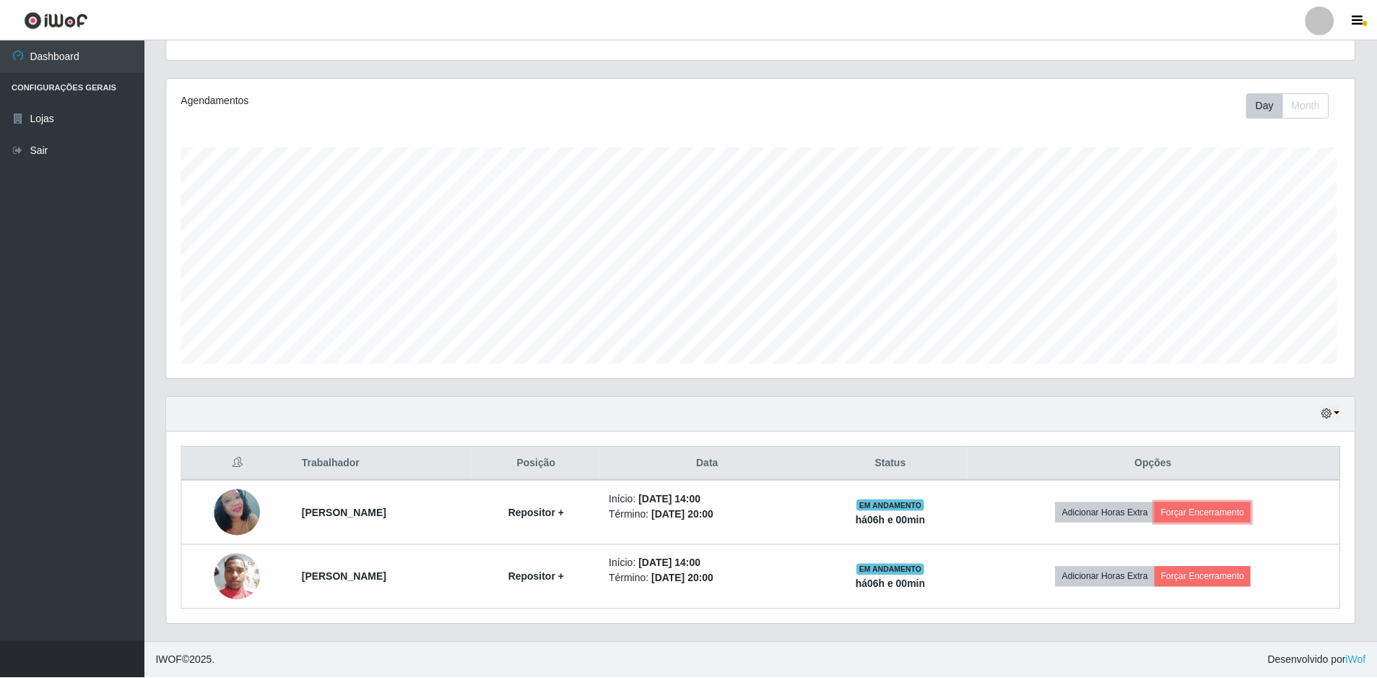
scroll to position [721988, 721100]
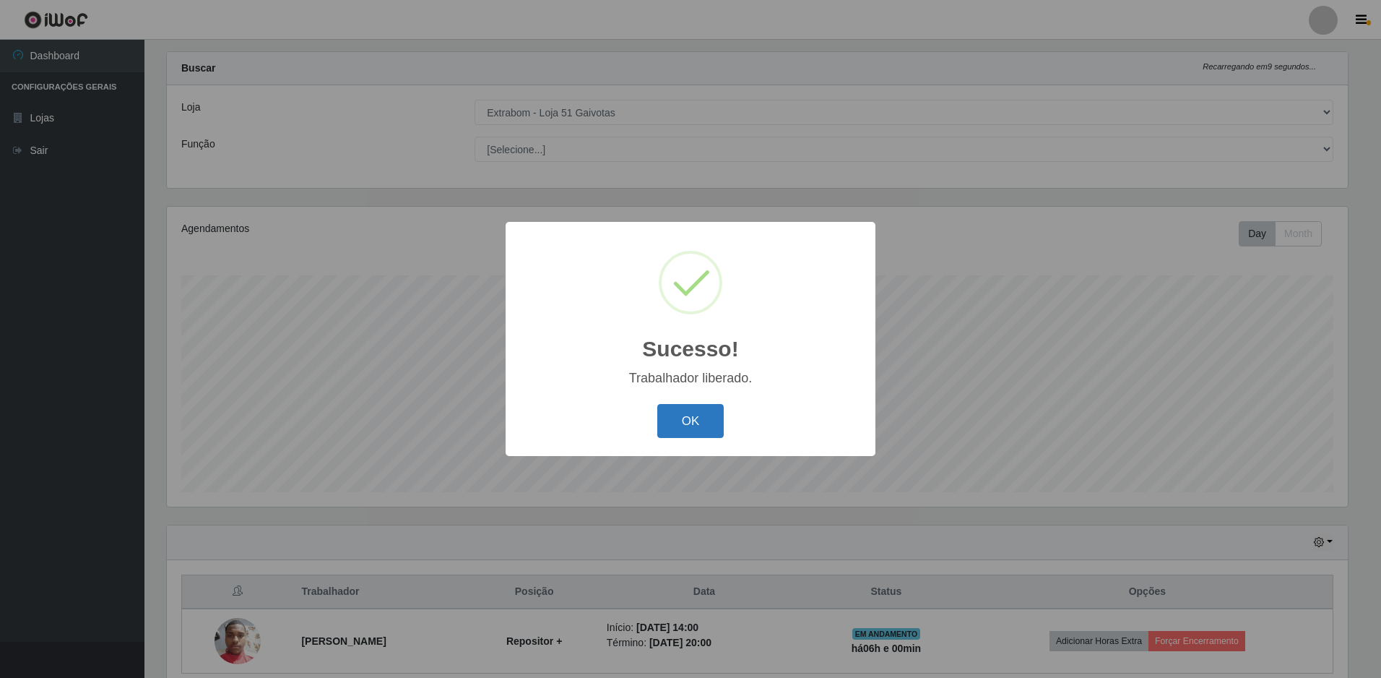
click at [686, 411] on button "OK" at bounding box center [690, 421] width 67 height 34
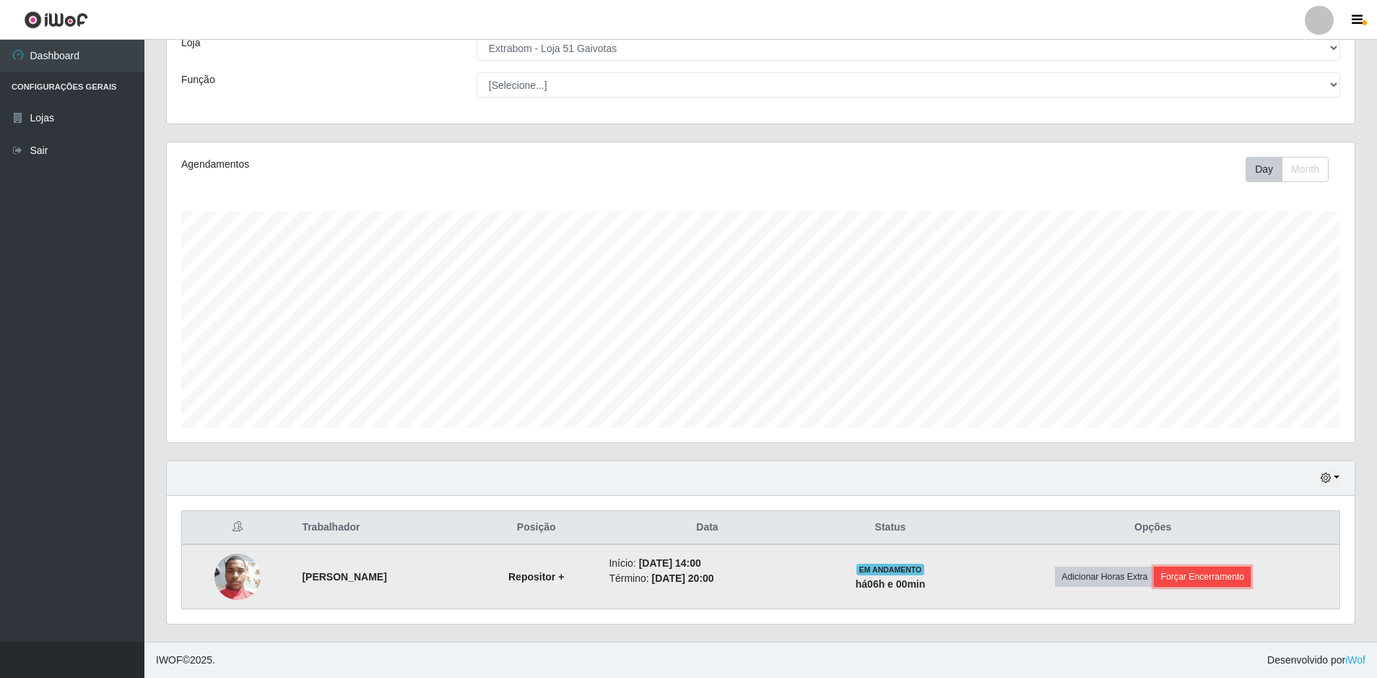
click at [1220, 572] on button "Forçar Encerramento" at bounding box center [1202, 576] width 97 height 20
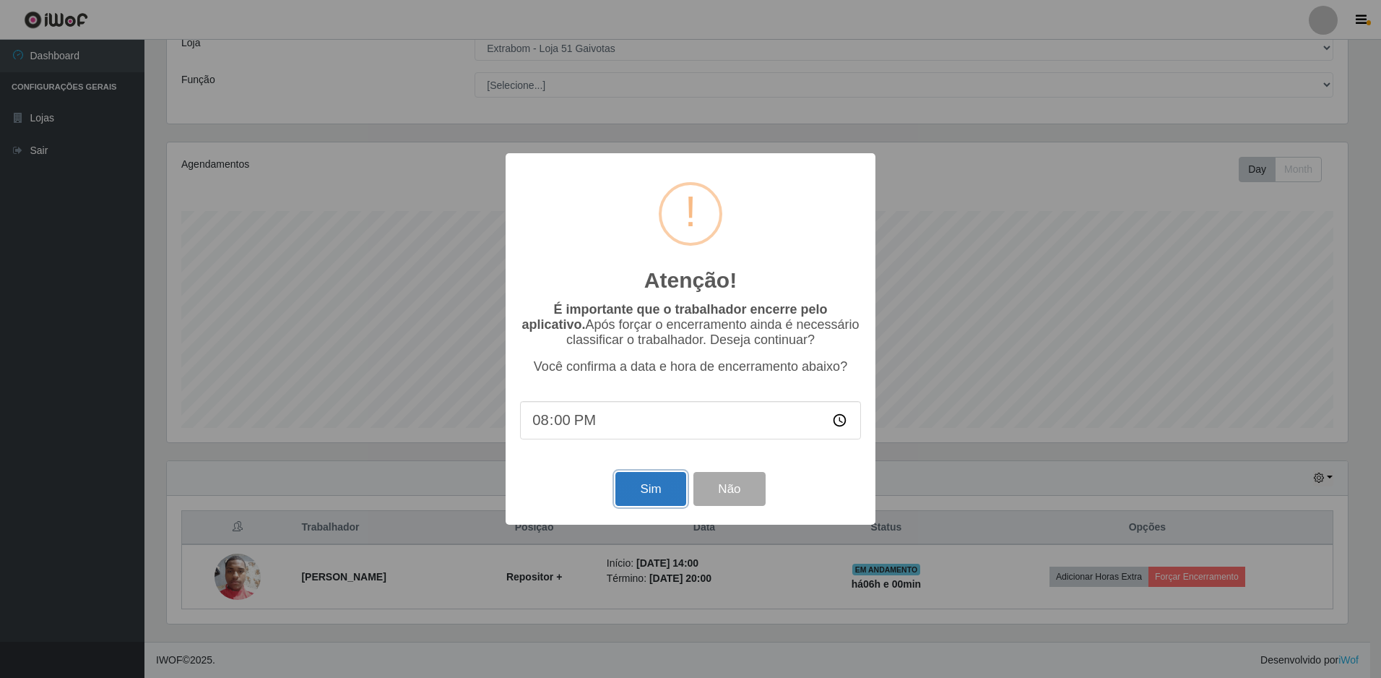
click at [639, 494] on button "Sim" at bounding box center [650, 489] width 70 height 34
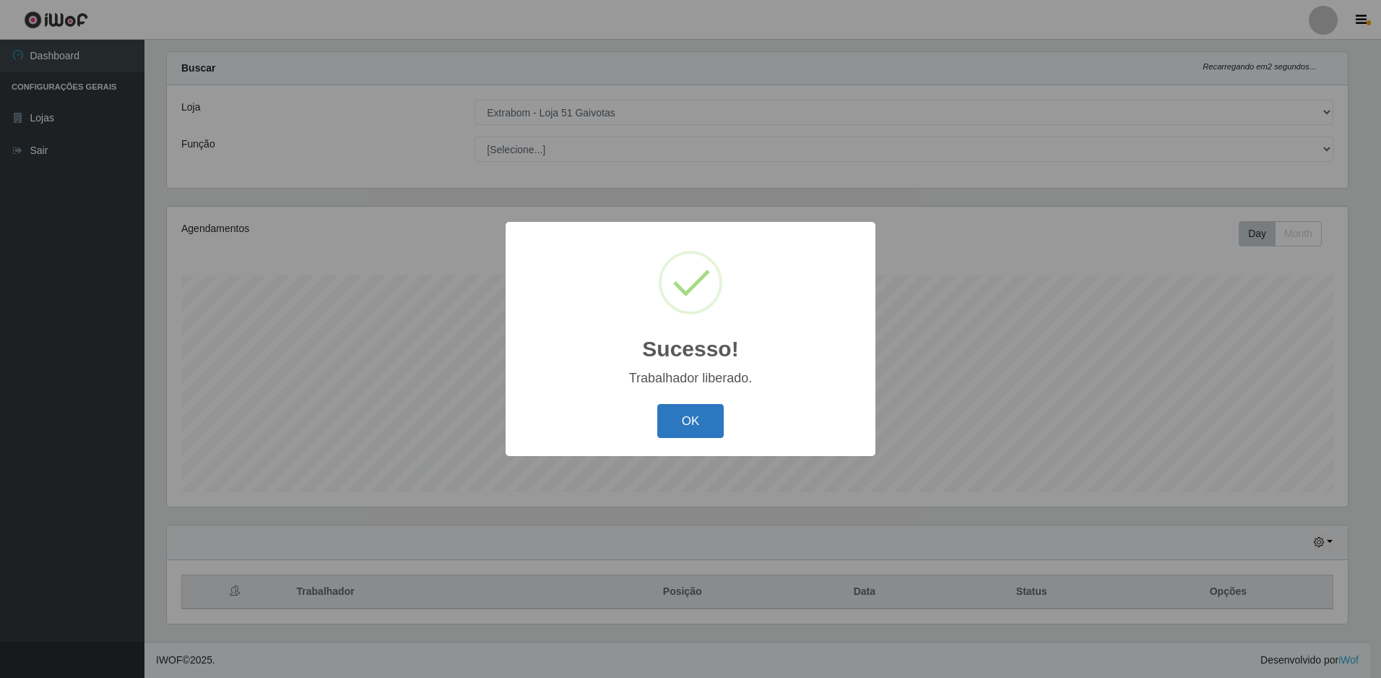
click at [680, 425] on button "OK" at bounding box center [690, 421] width 67 height 34
